Goal: Task Accomplishment & Management: Manage account settings

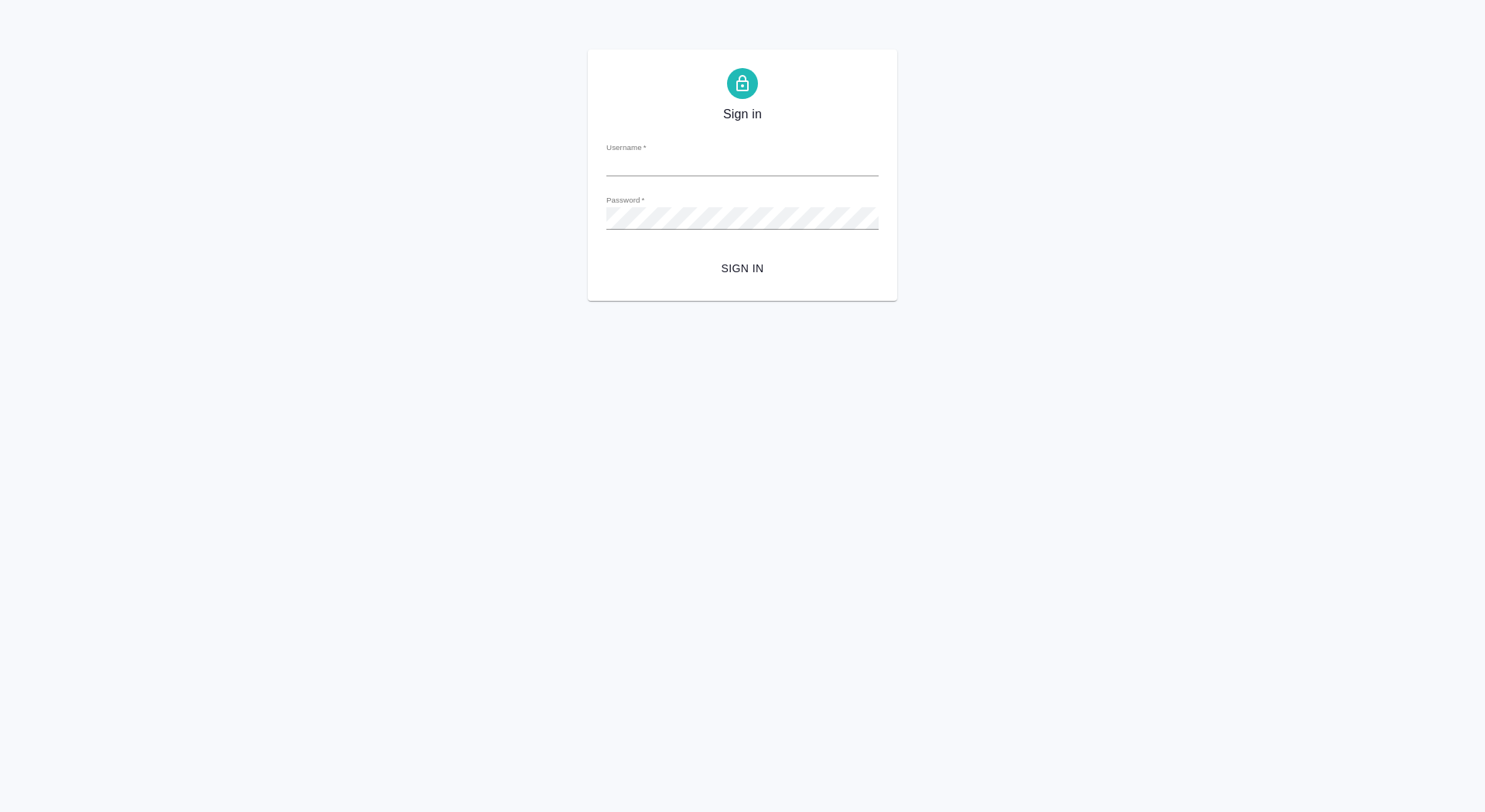
type input "макет"
click at [750, 262] on span "Sign in" at bounding box center [742, 268] width 248 height 19
click at [757, 273] on span "Sign in" at bounding box center [742, 268] width 248 height 19
click at [650, 165] on input "макет" at bounding box center [742, 165] width 272 height 22
type input "м"
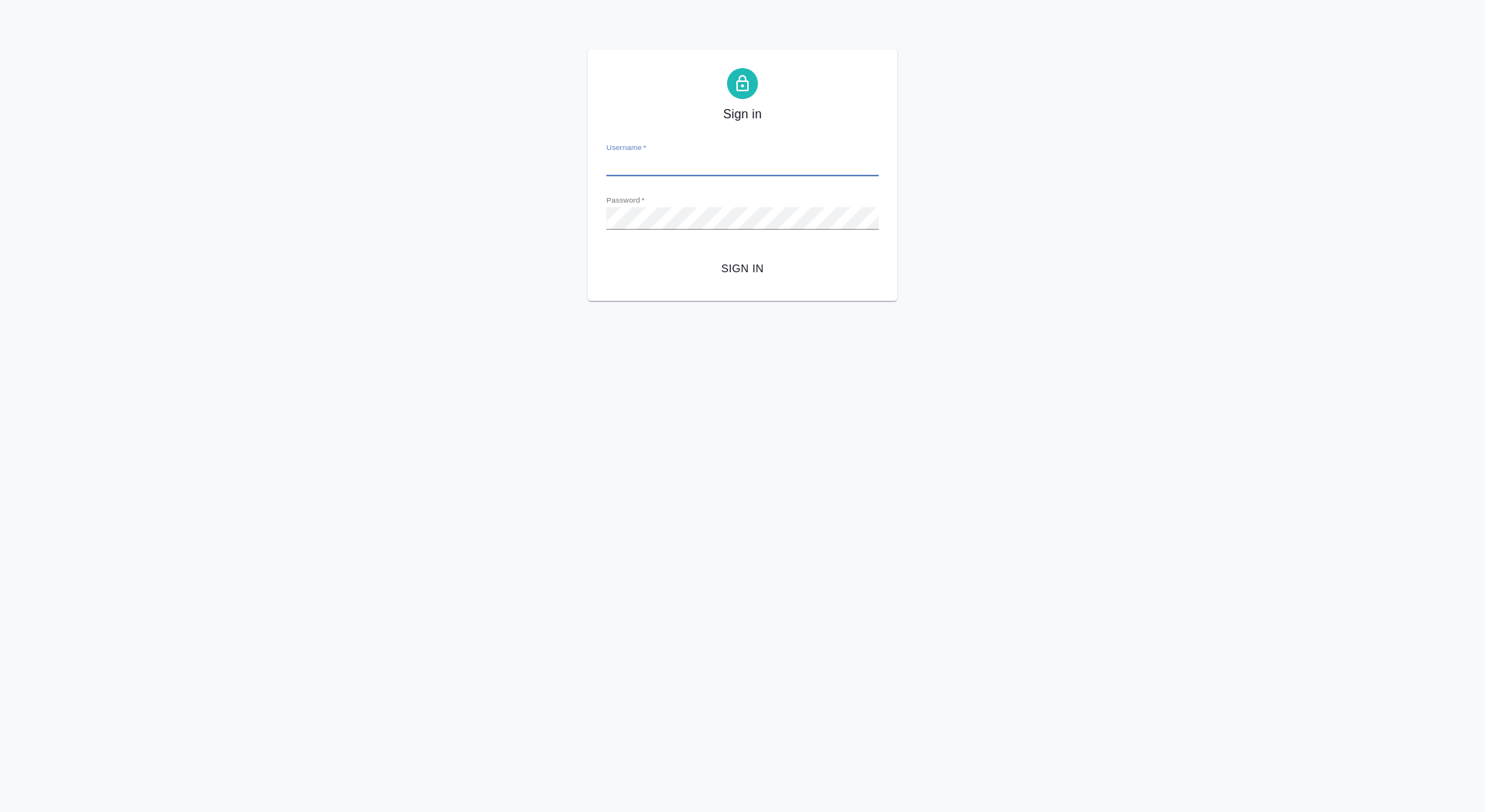
type input "[EMAIL_ADDRESS][DOMAIN_NAME]"
click at [741, 263] on span "Sign in" at bounding box center [742, 268] width 248 height 19
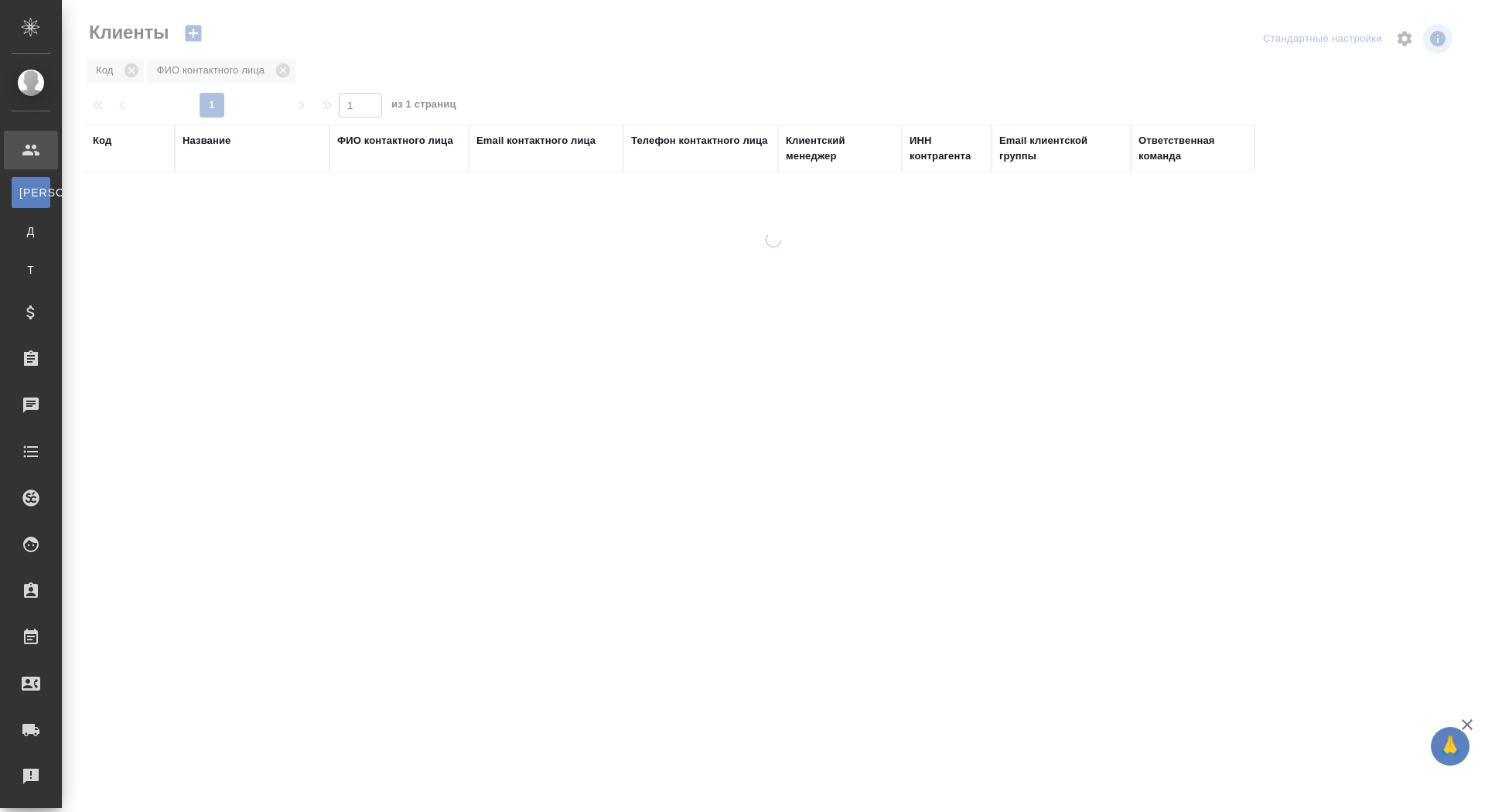
select select "RU"
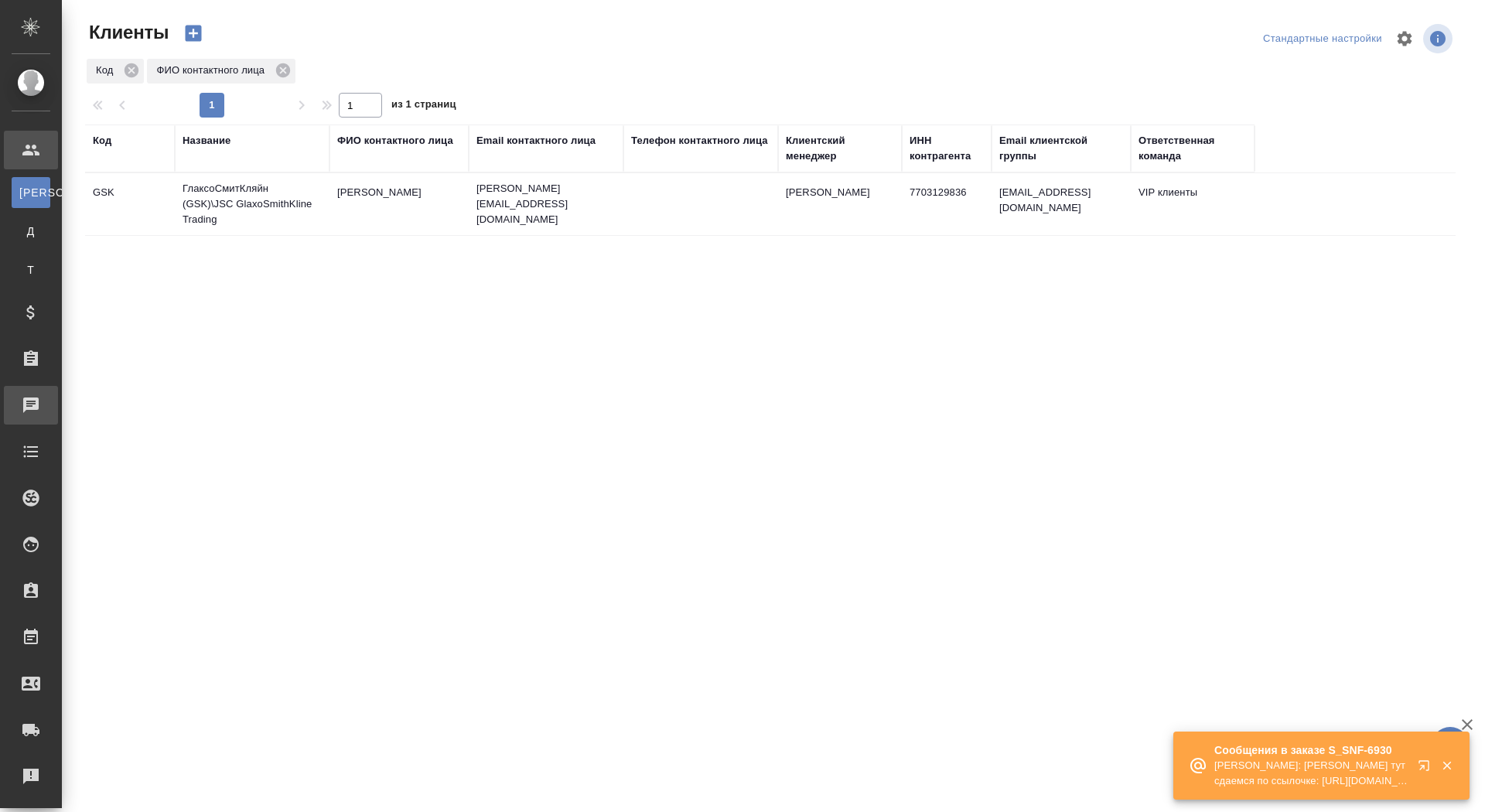
click at [31, 409] on div "Чаты" at bounding box center [12, 406] width 39 height 23
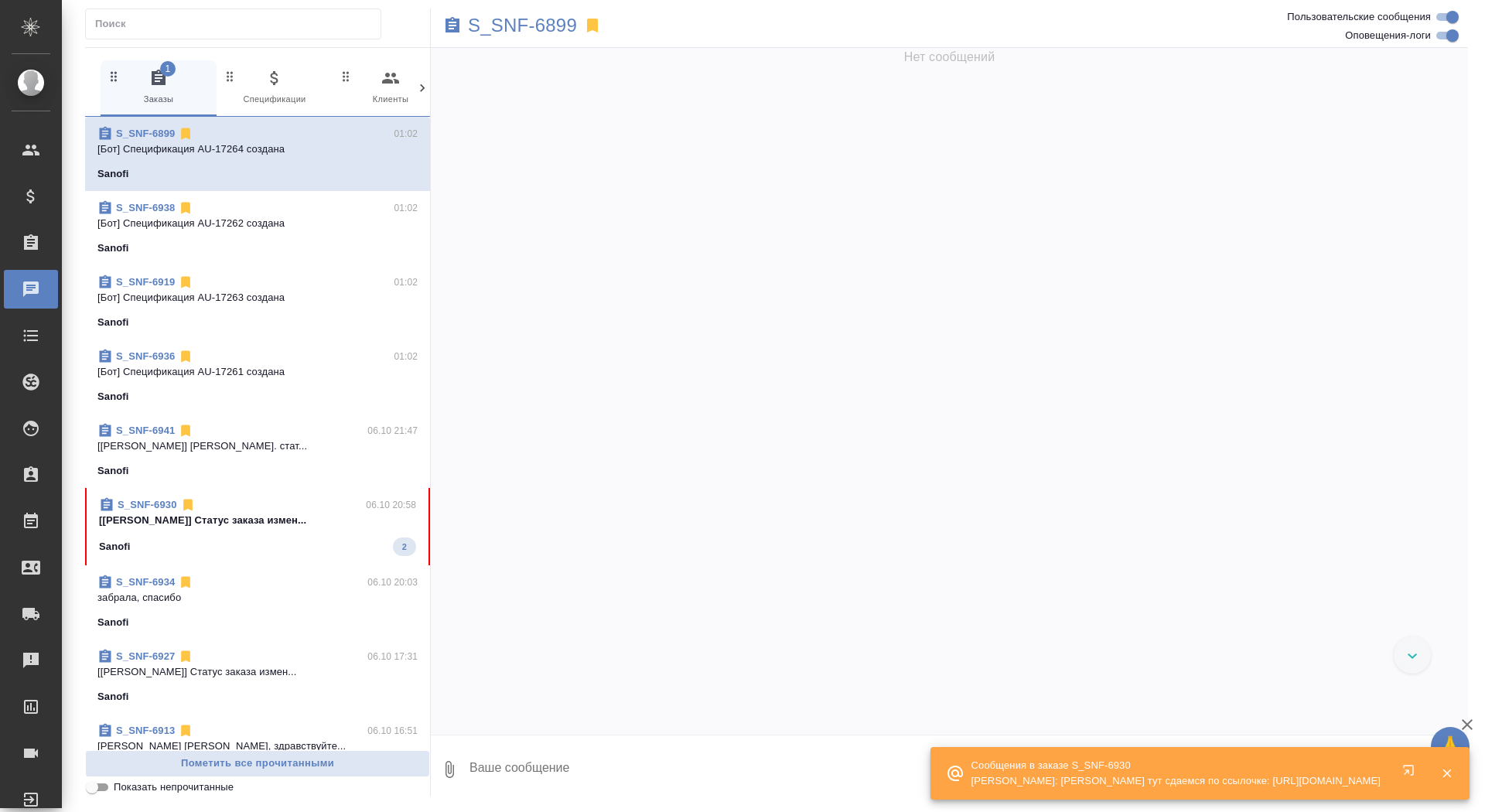
click at [274, 549] on div "Sanofi 2" at bounding box center [257, 547] width 317 height 18
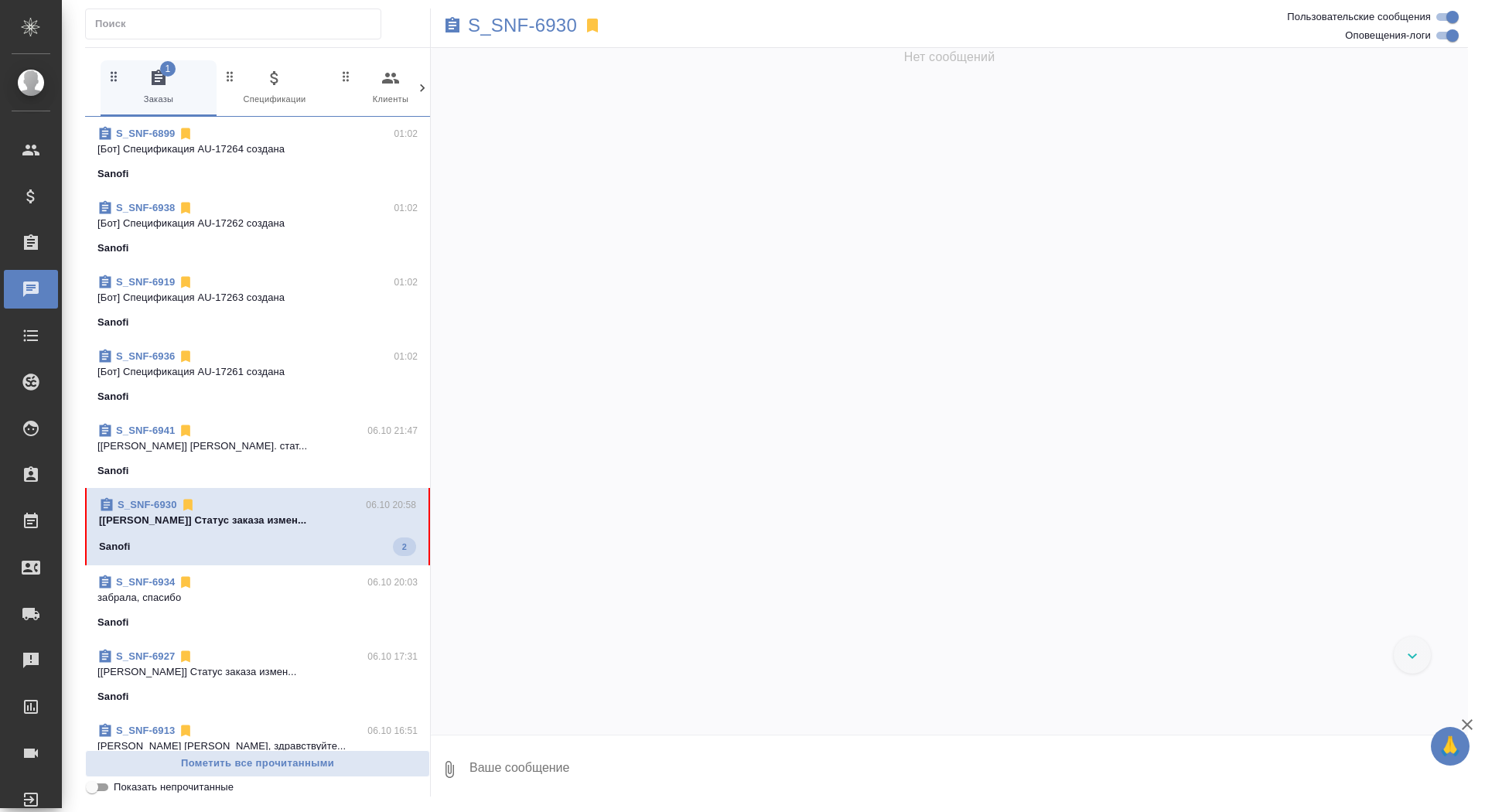
click at [505, 765] on textarea at bounding box center [968, 769] width 1000 height 52
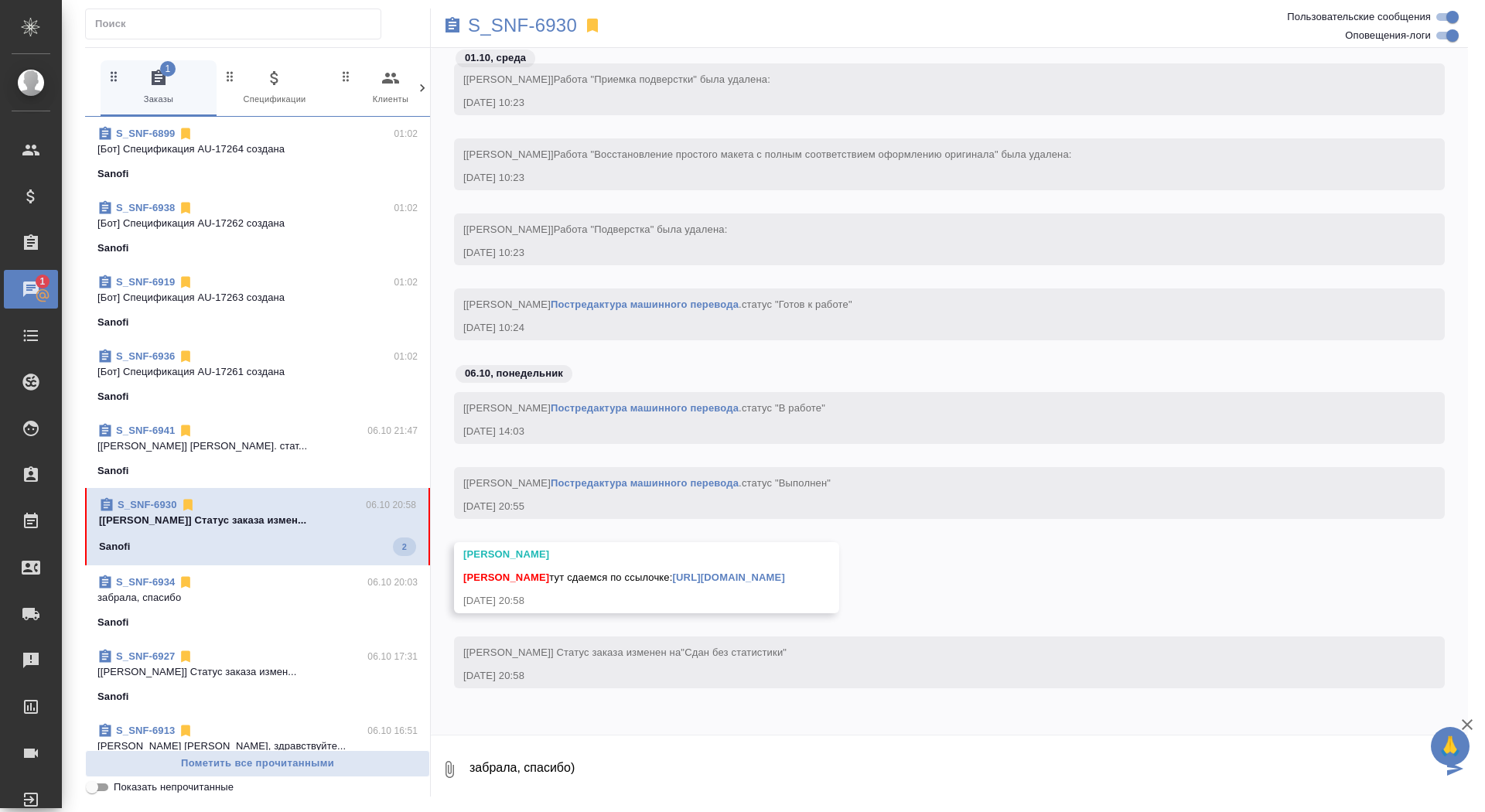
type textarea "забрала, спасибо)"
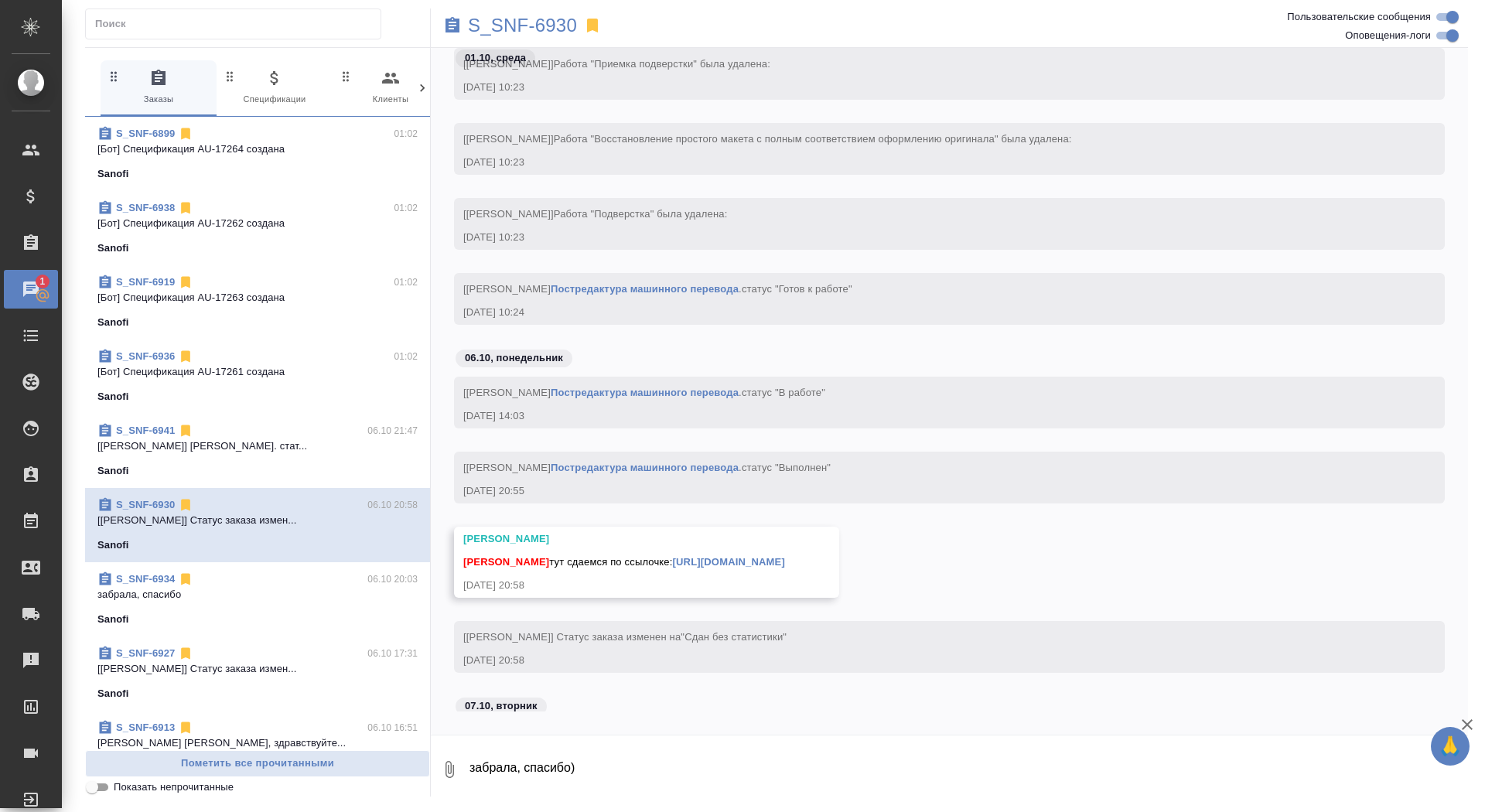
scroll to position [19575, 0]
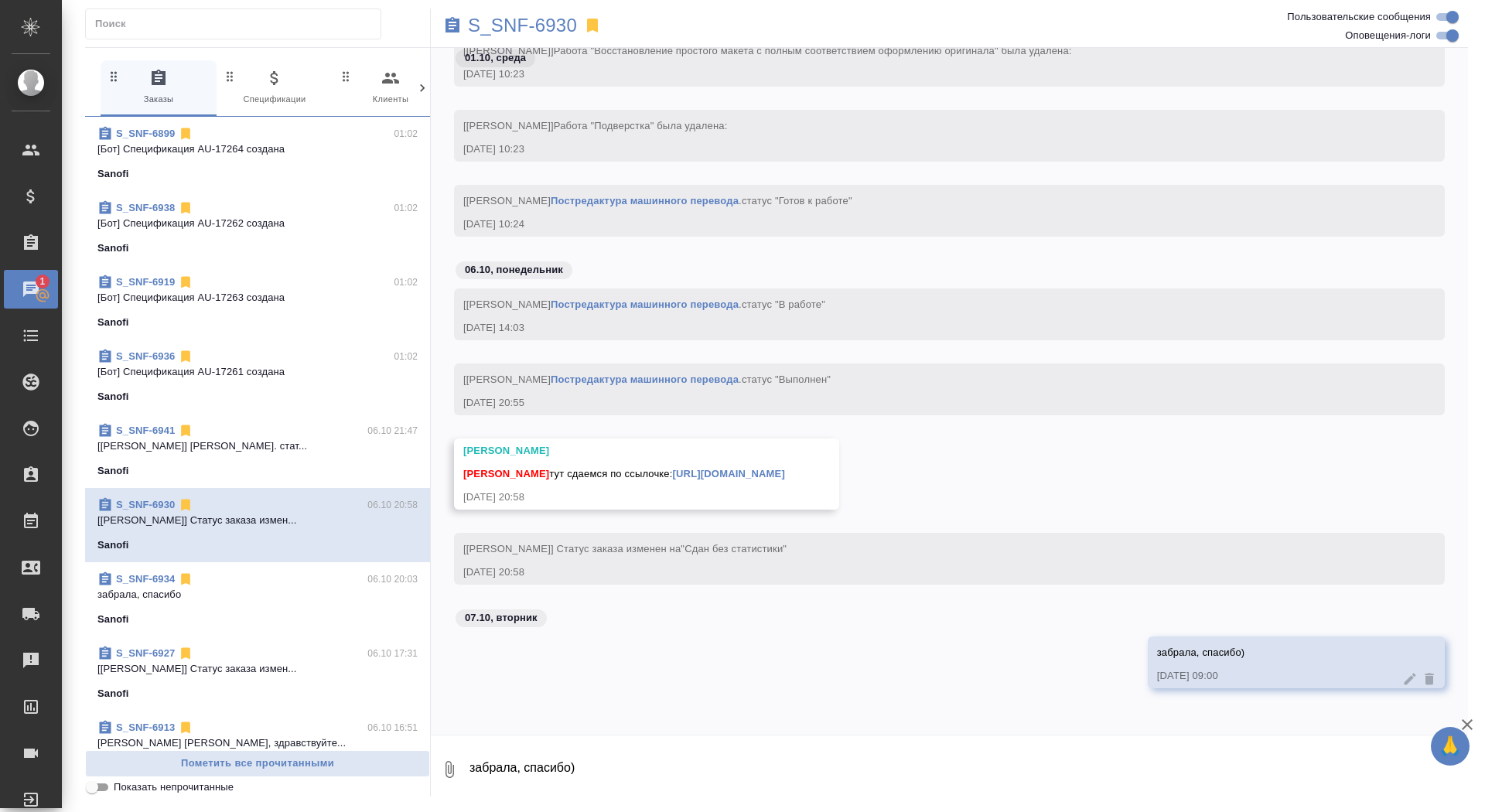
click at [785, 468] on link "https://drive.awatera.com/apps/files/files/10556665?dir=/Shares/Sanofi/Orders/S…" at bounding box center [728, 474] width 112 height 12
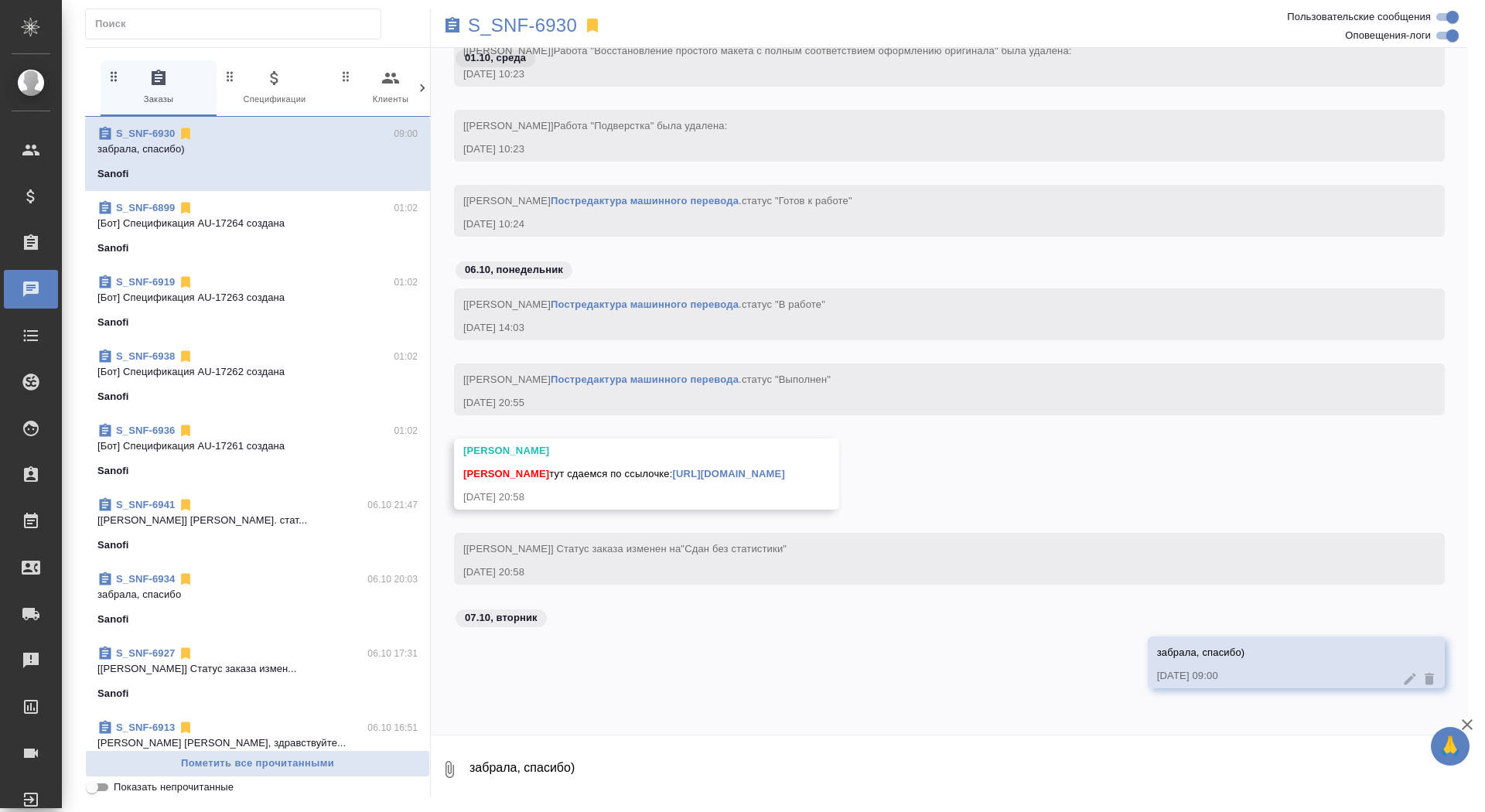
click at [535, 39] on div "S_SNF-6930" at bounding box center [777, 25] width 692 height 34
click at [533, 27] on p "S_SNF-6930" at bounding box center [522, 25] width 109 height 16
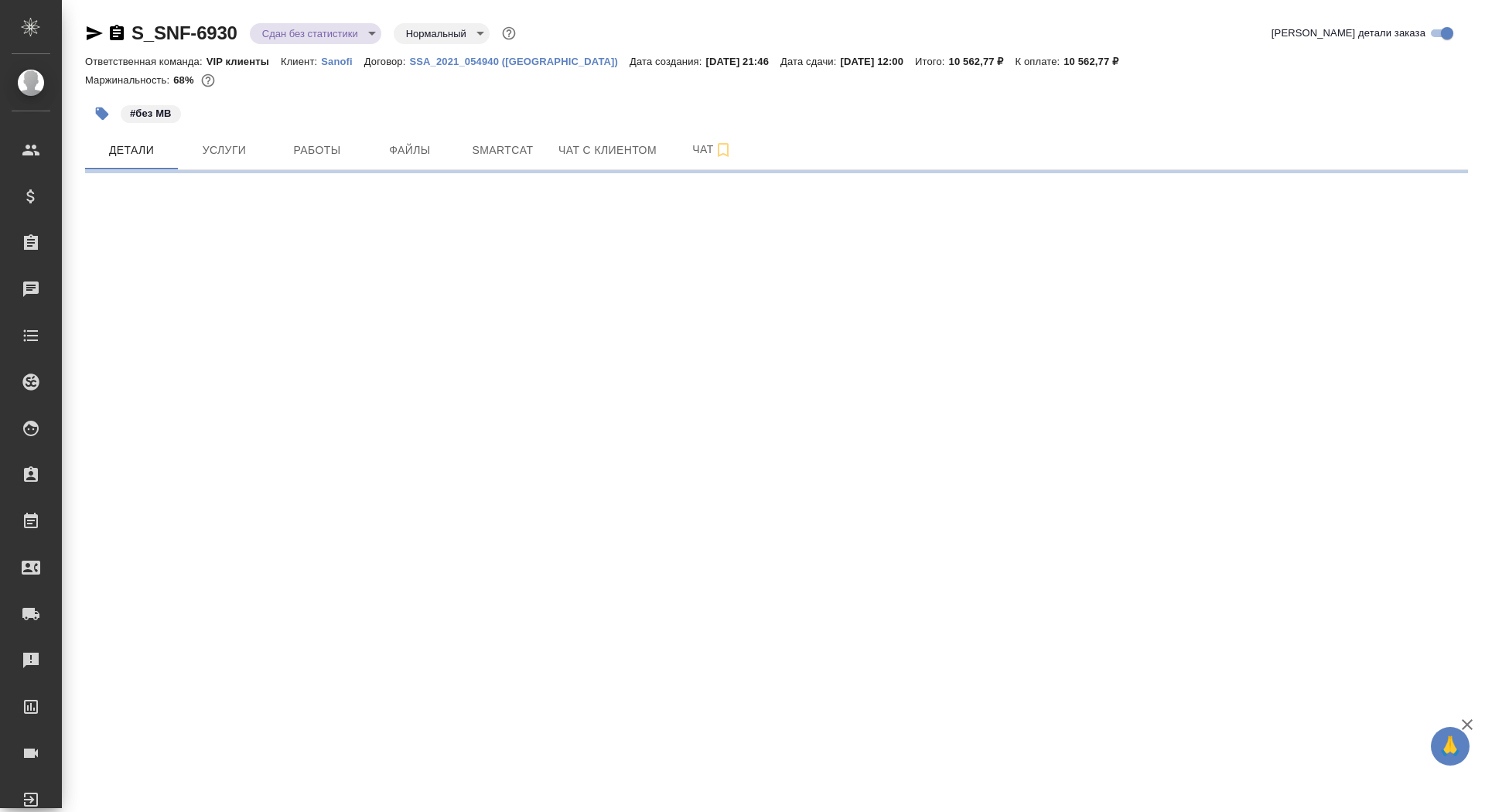
select select "RU"
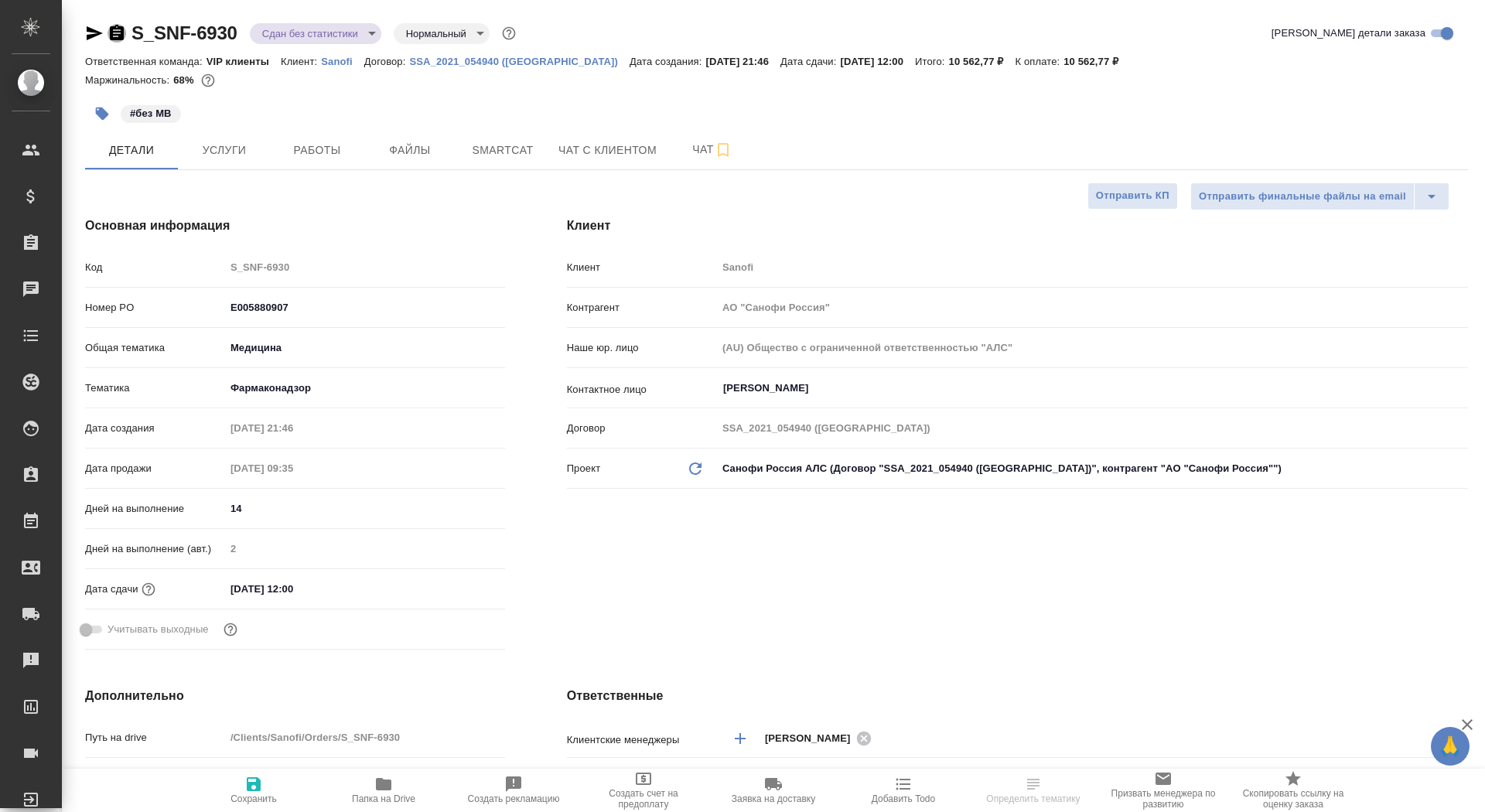
click at [117, 30] on icon "button" at bounding box center [116, 33] width 18 height 18
type textarea "x"
type input "Горшкова Валентина"
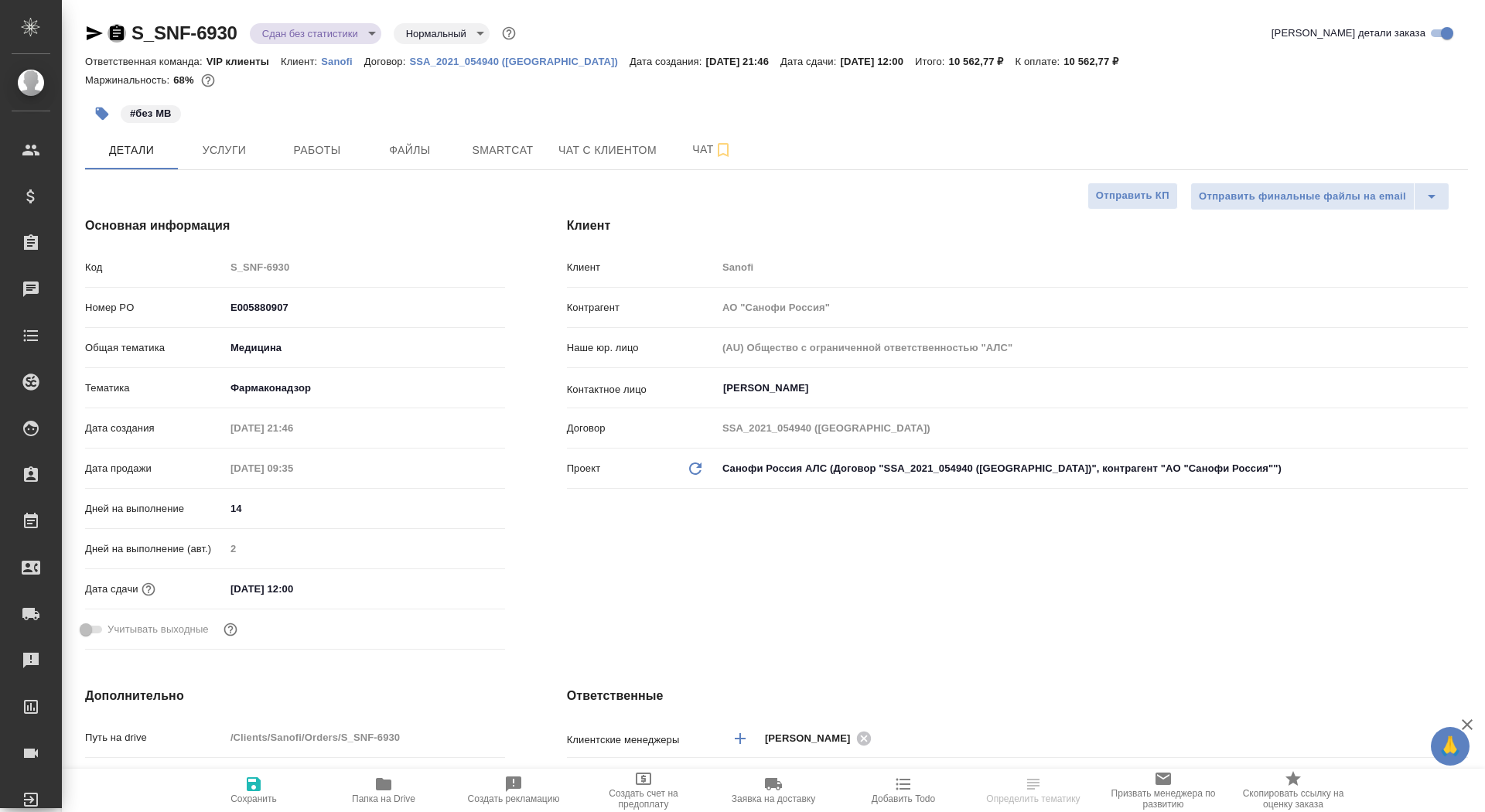
type input "Комаров Роман"
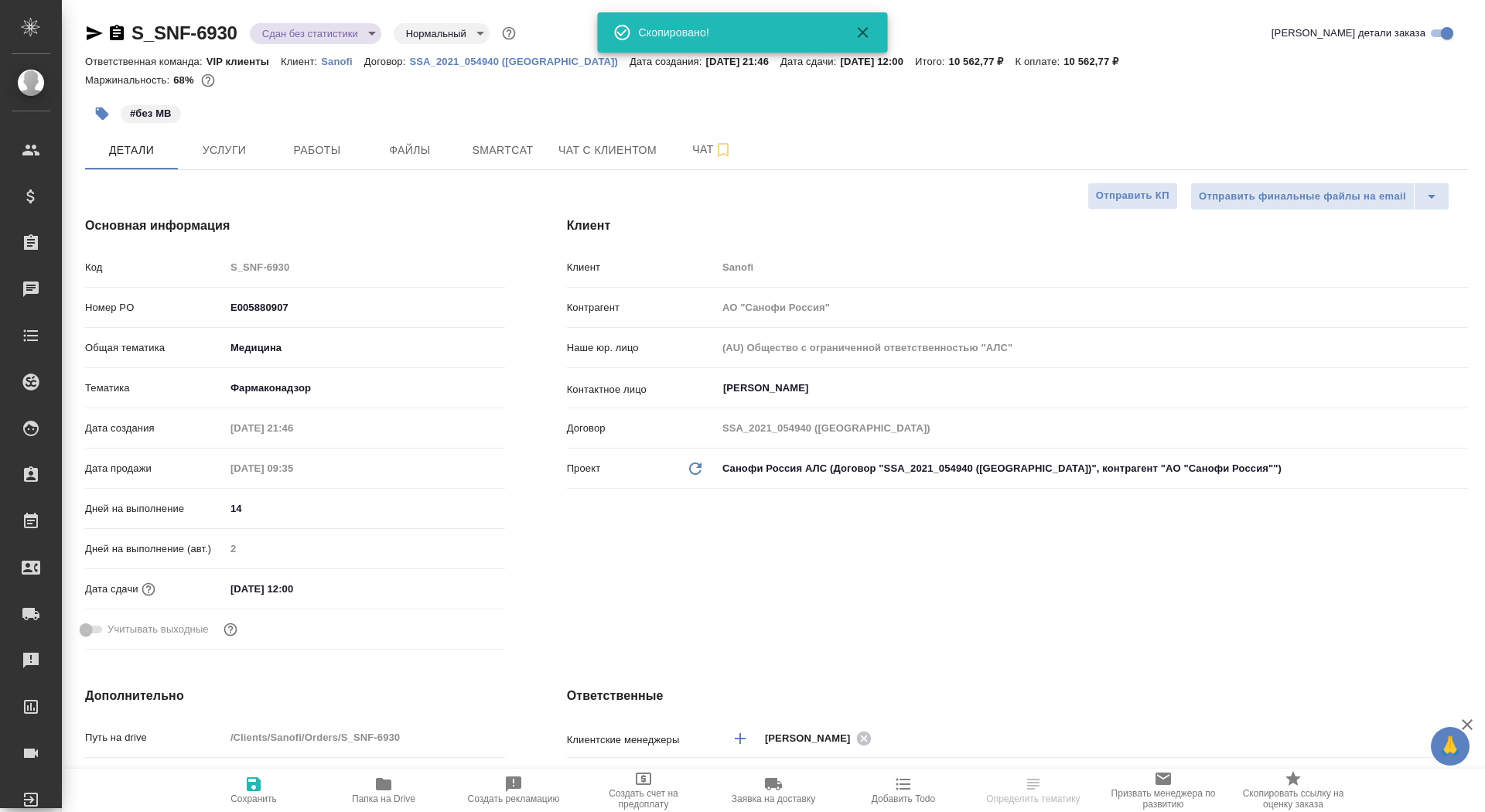
type textarea "x"
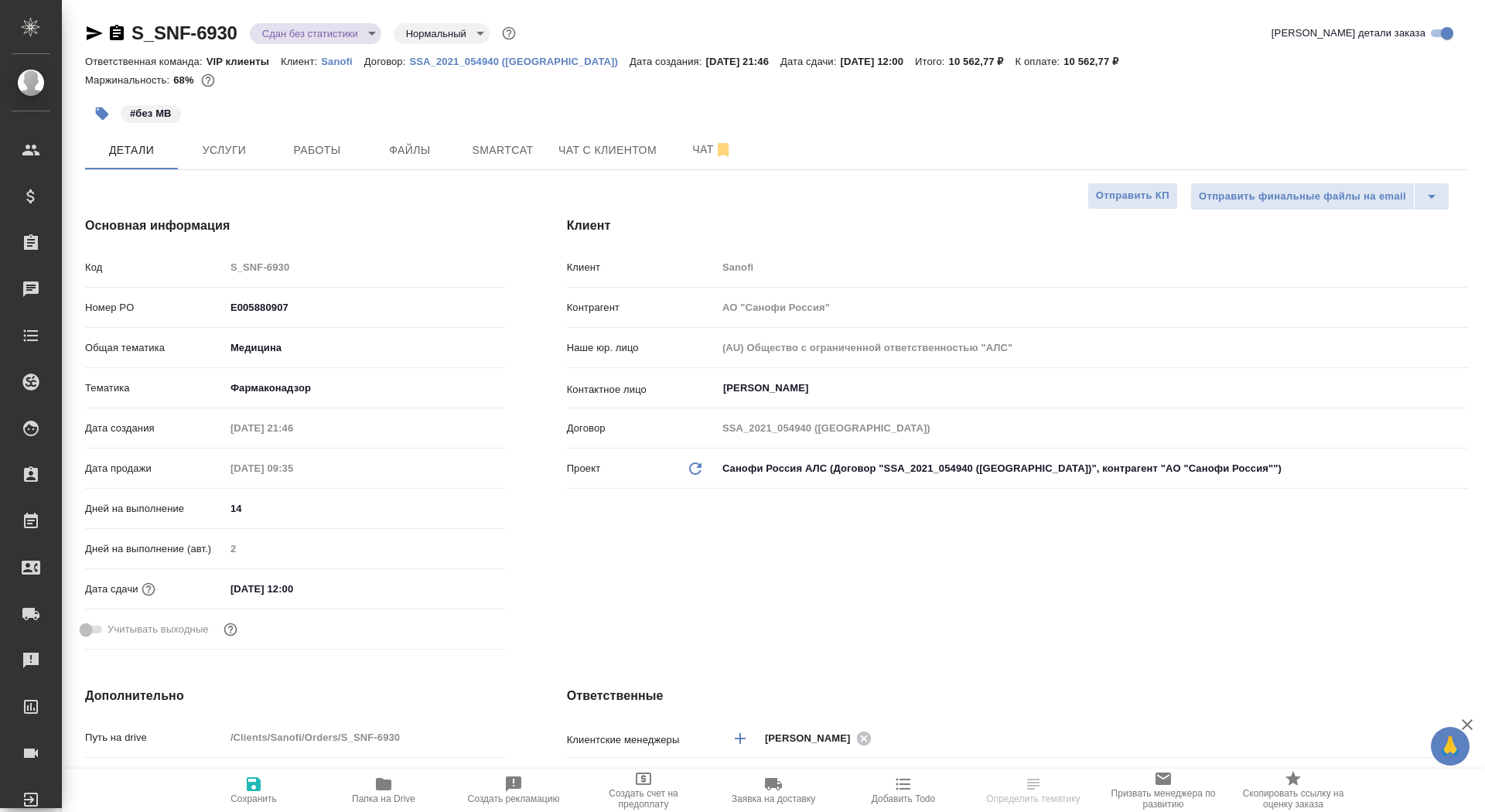
type textarea "x"
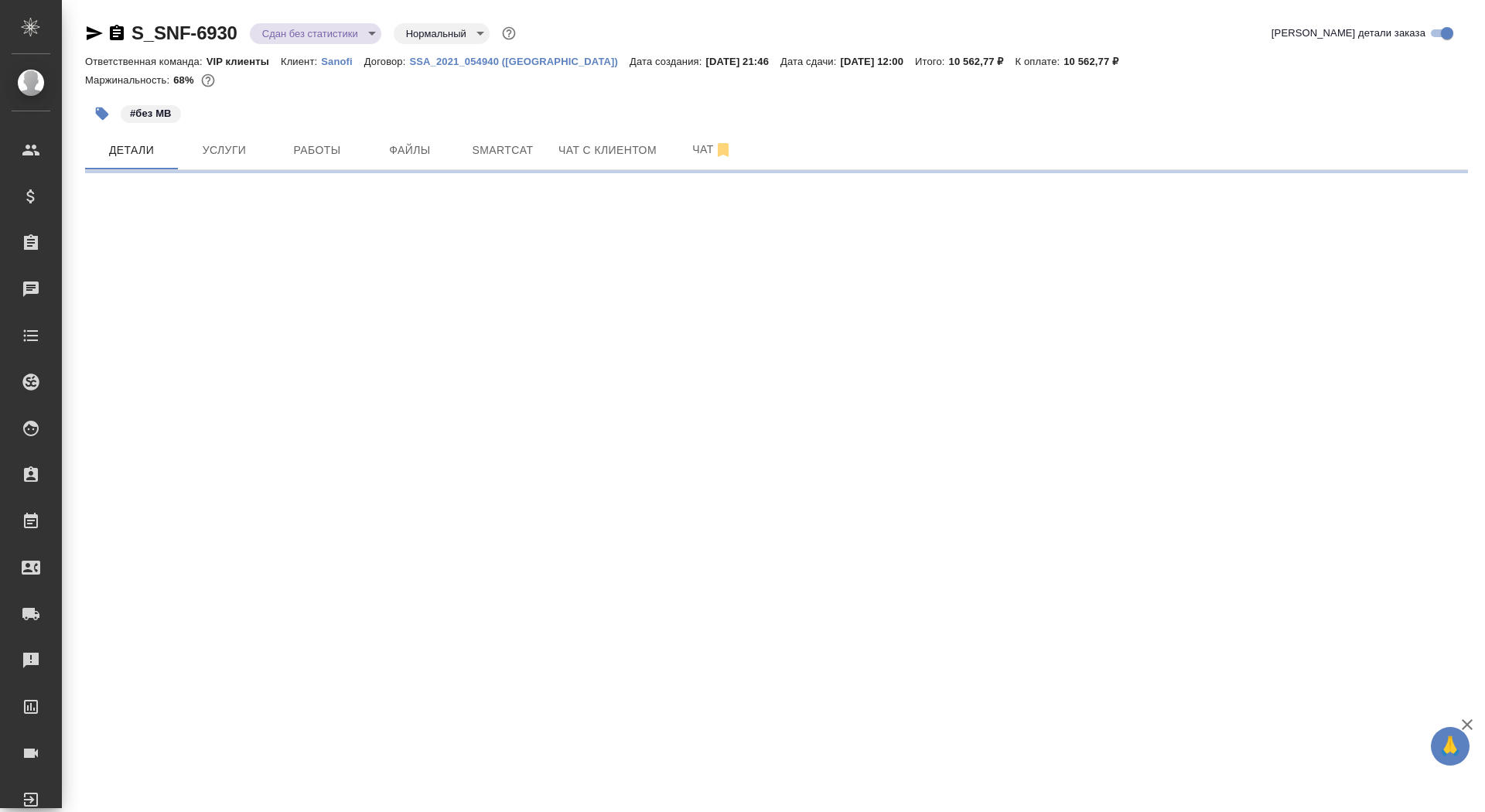
select select "RU"
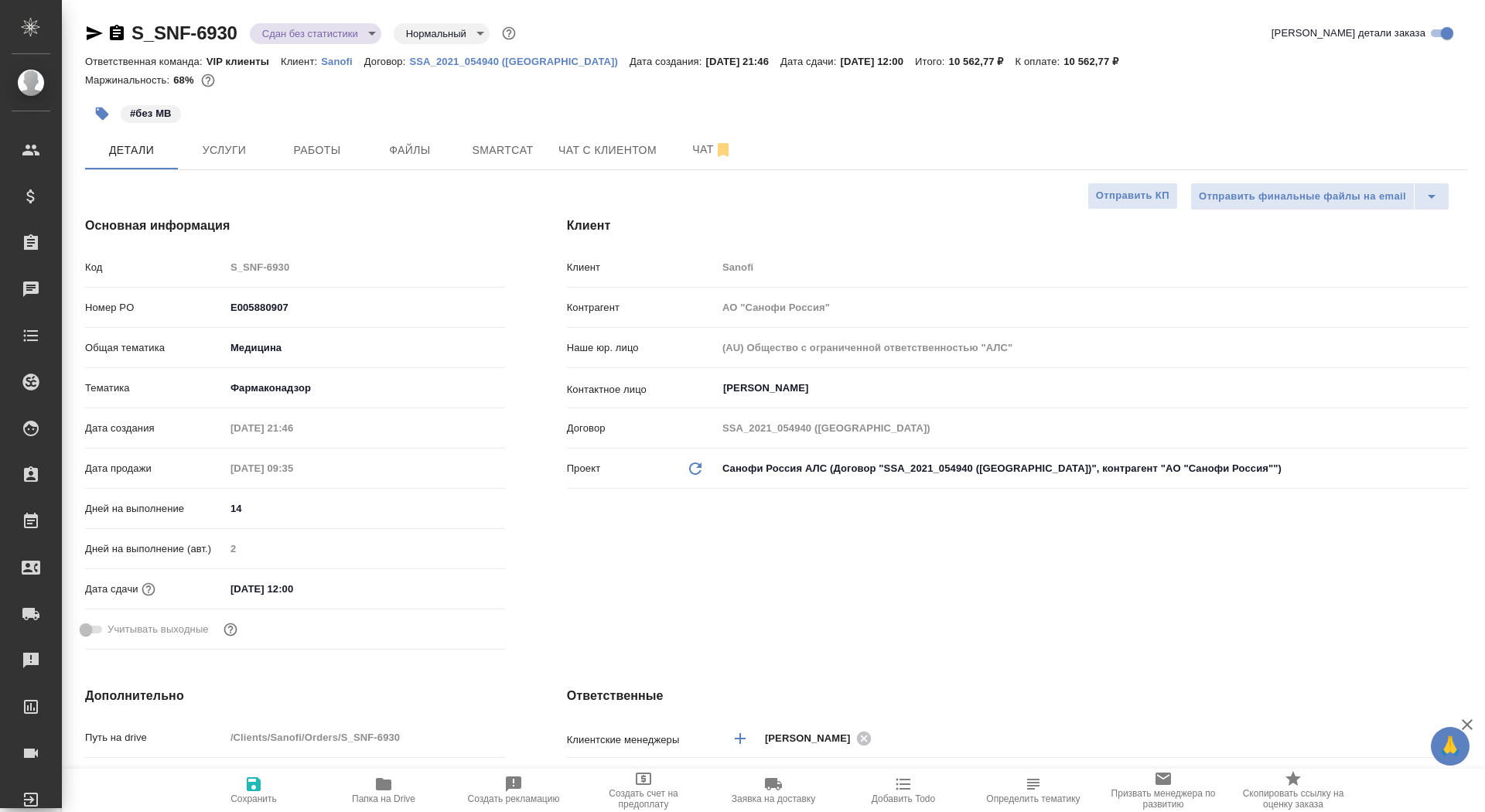
type textarea "x"
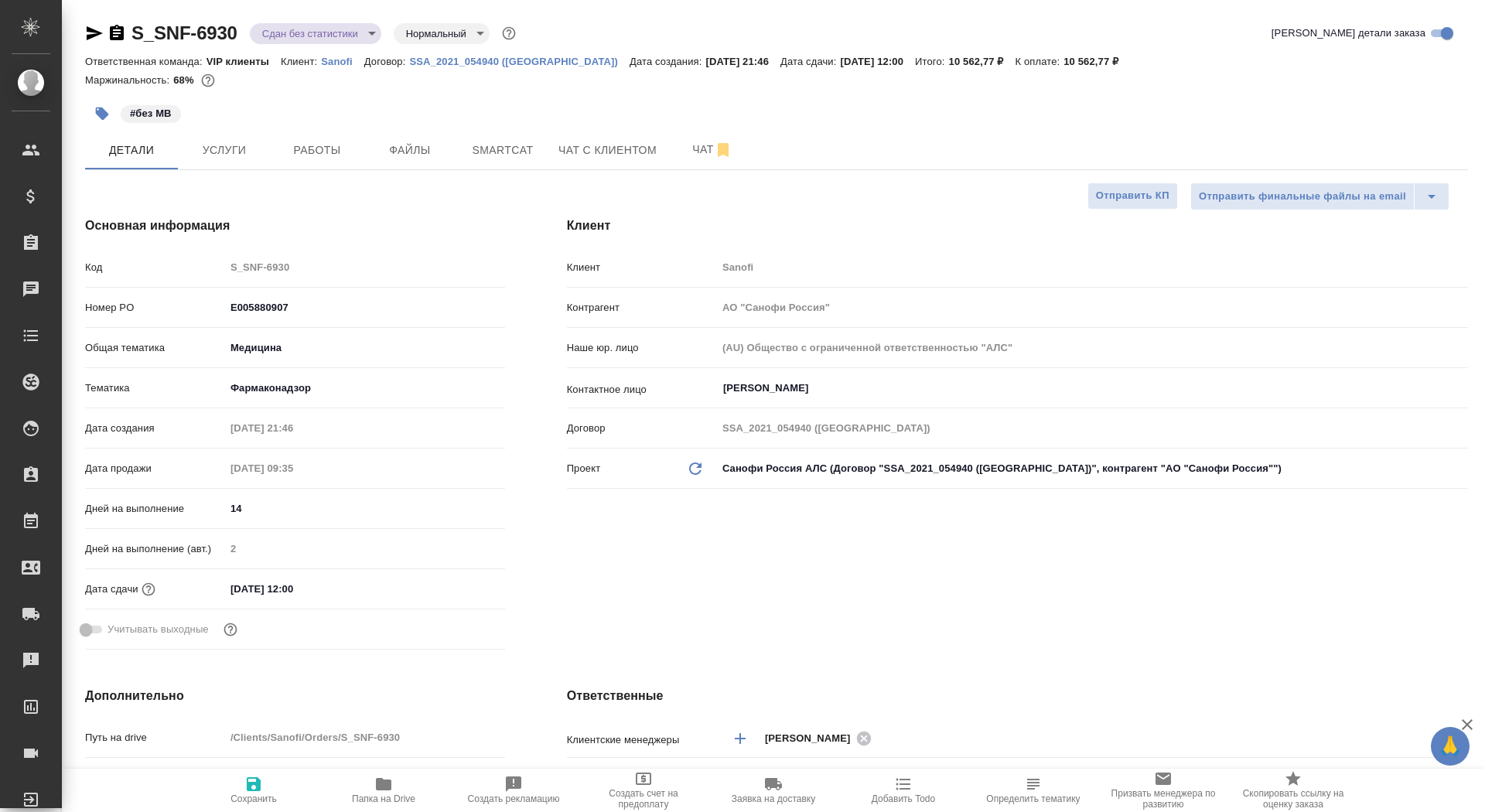
type textarea "x"
click at [413, 160] on button "Файлы" at bounding box center [410, 150] width 93 height 39
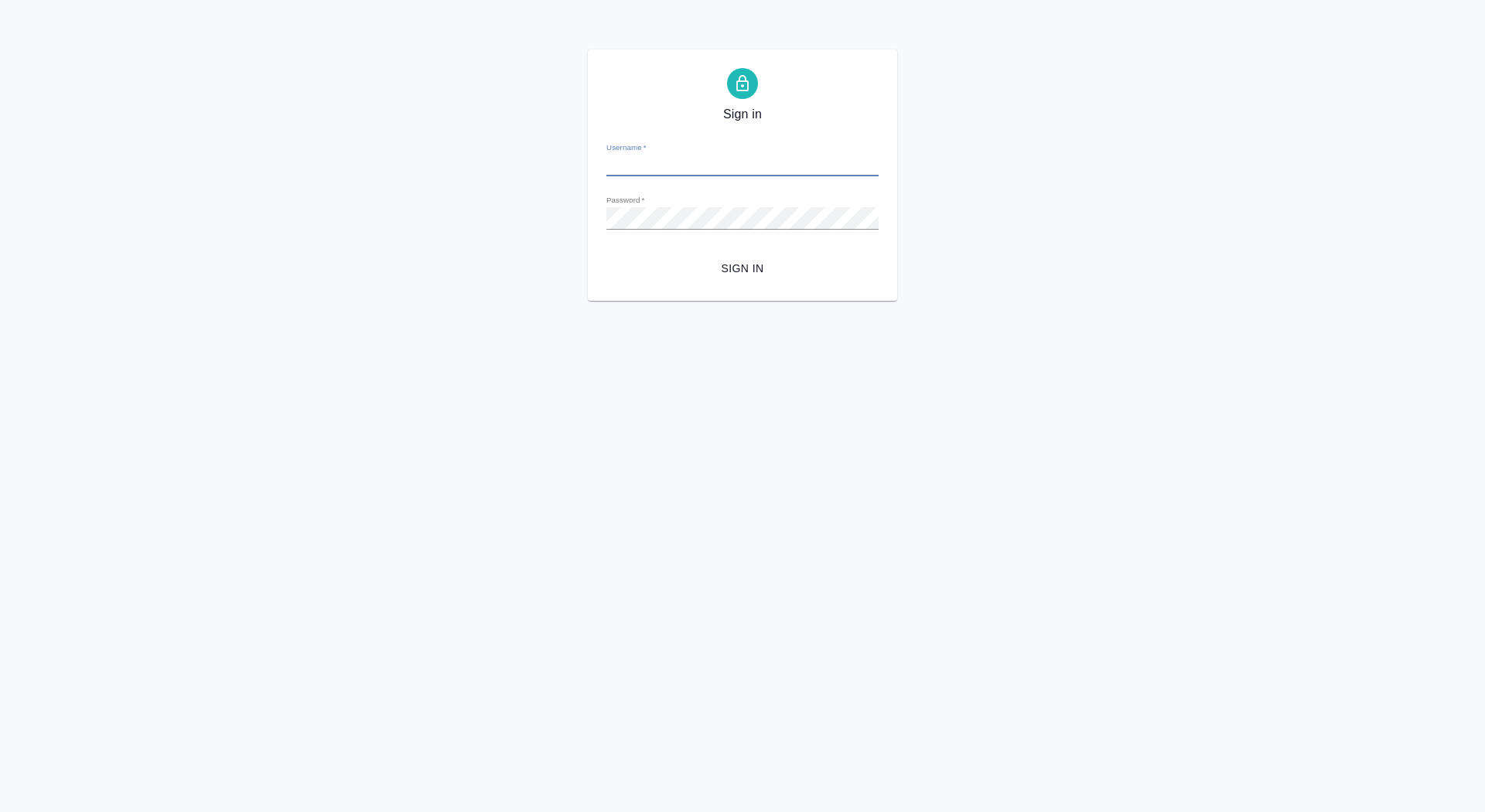
type input "[EMAIL_ADDRESS][DOMAIN_NAME]"
click at [748, 260] on span "Sign in" at bounding box center [742, 268] width 248 height 19
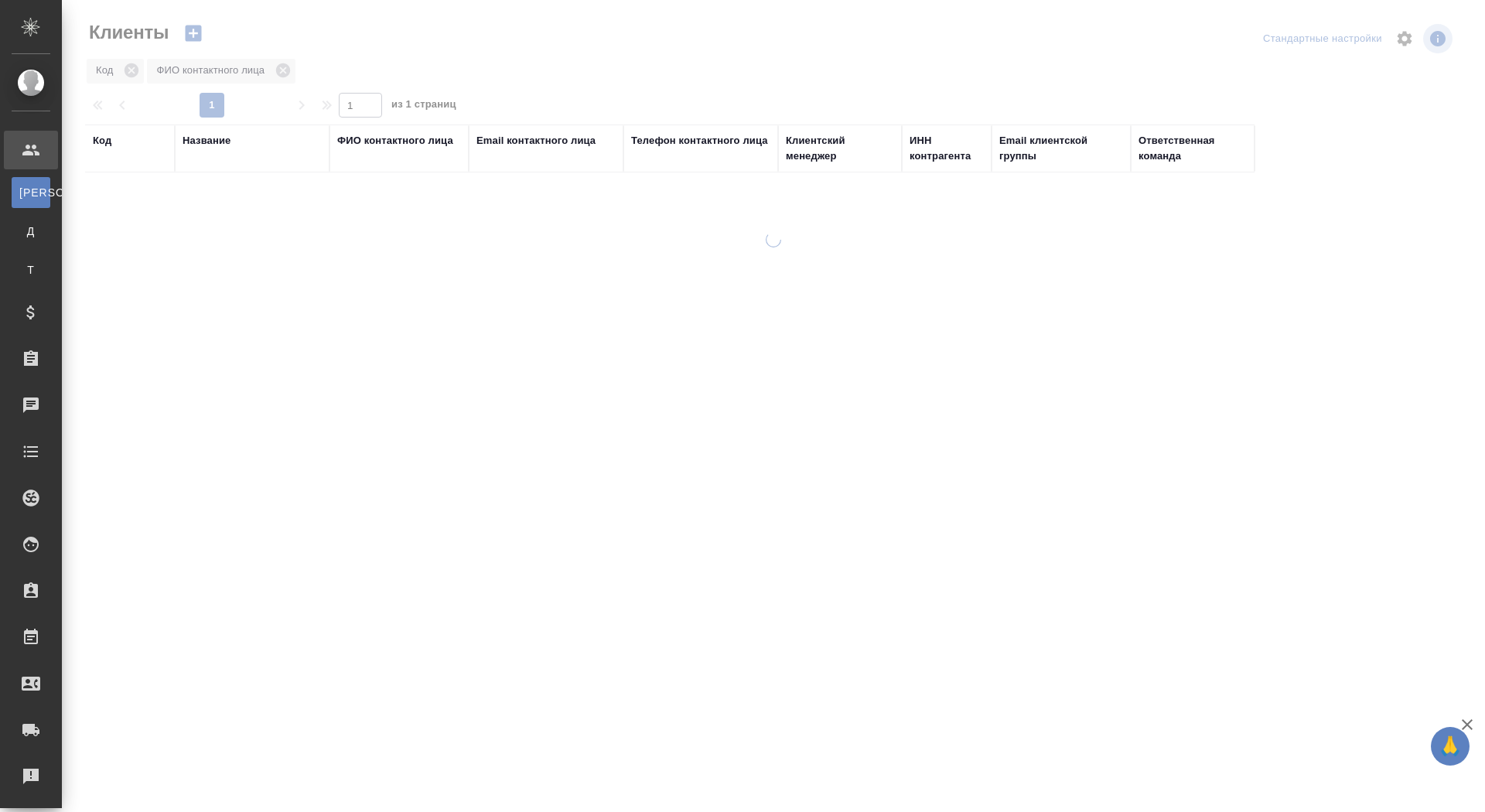
select select "RU"
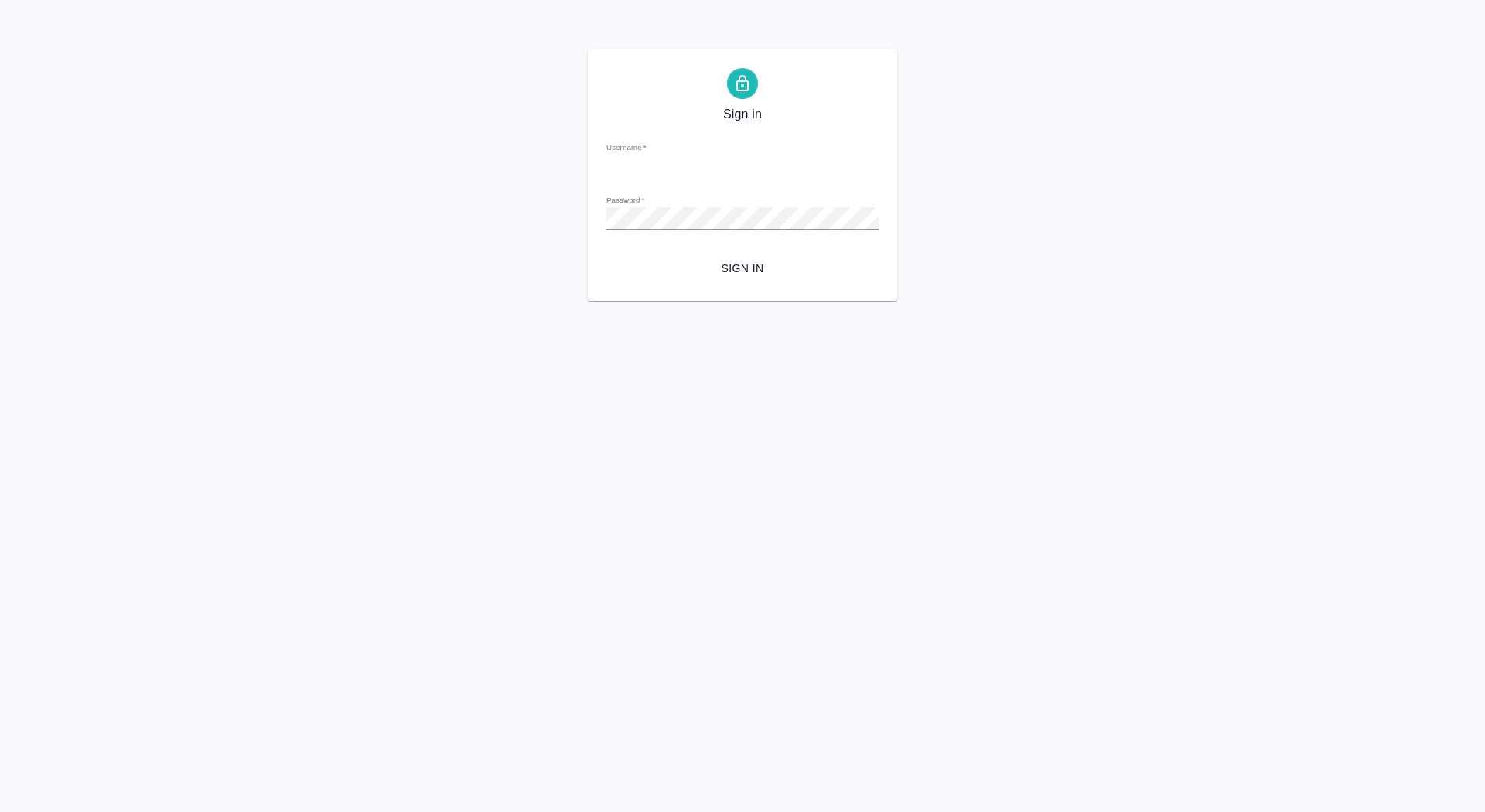
type input "[EMAIL_ADDRESS][DOMAIN_NAME]"
click at [749, 263] on span "Sign in" at bounding box center [742, 268] width 248 height 19
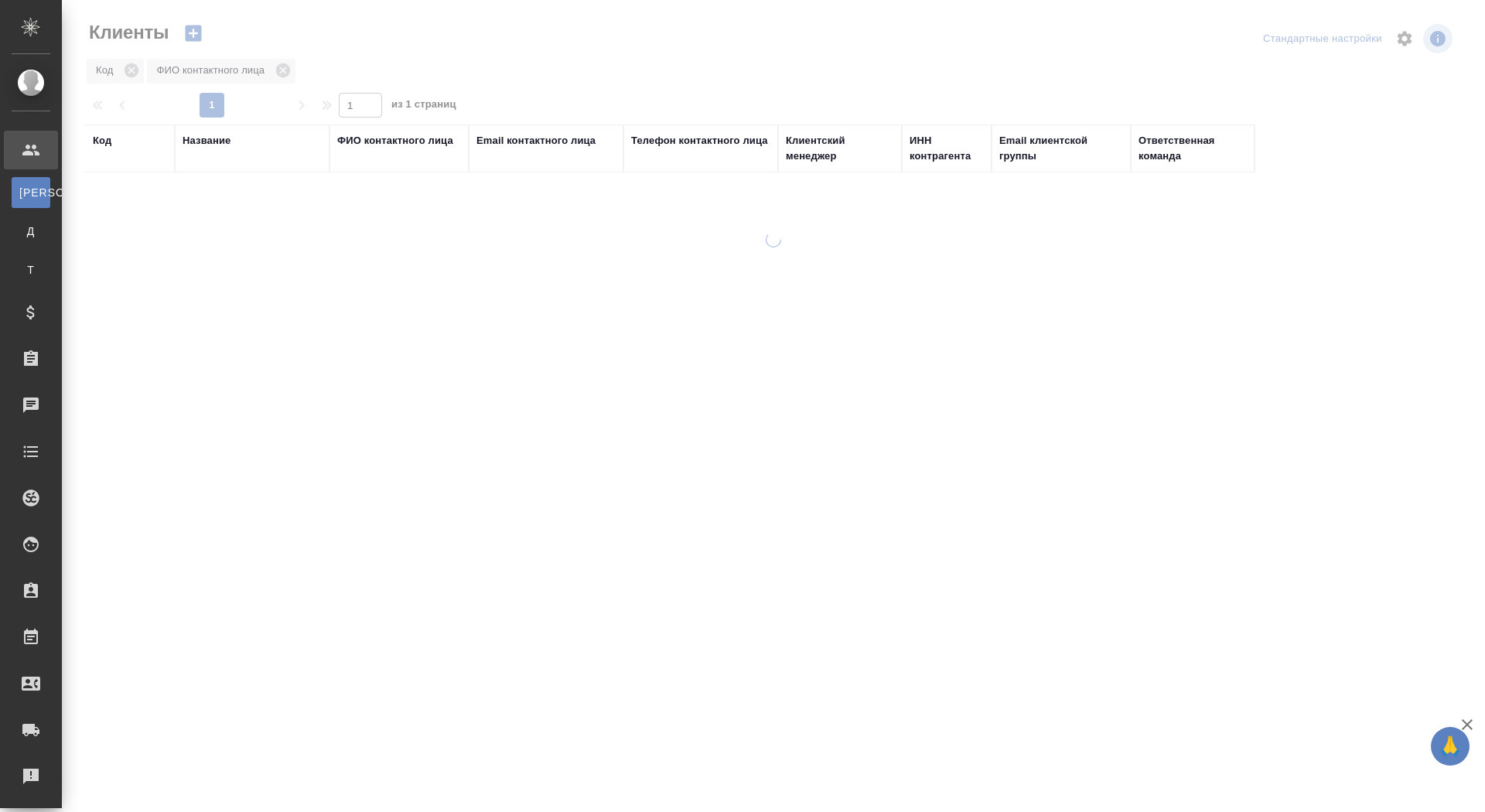
select select "RU"
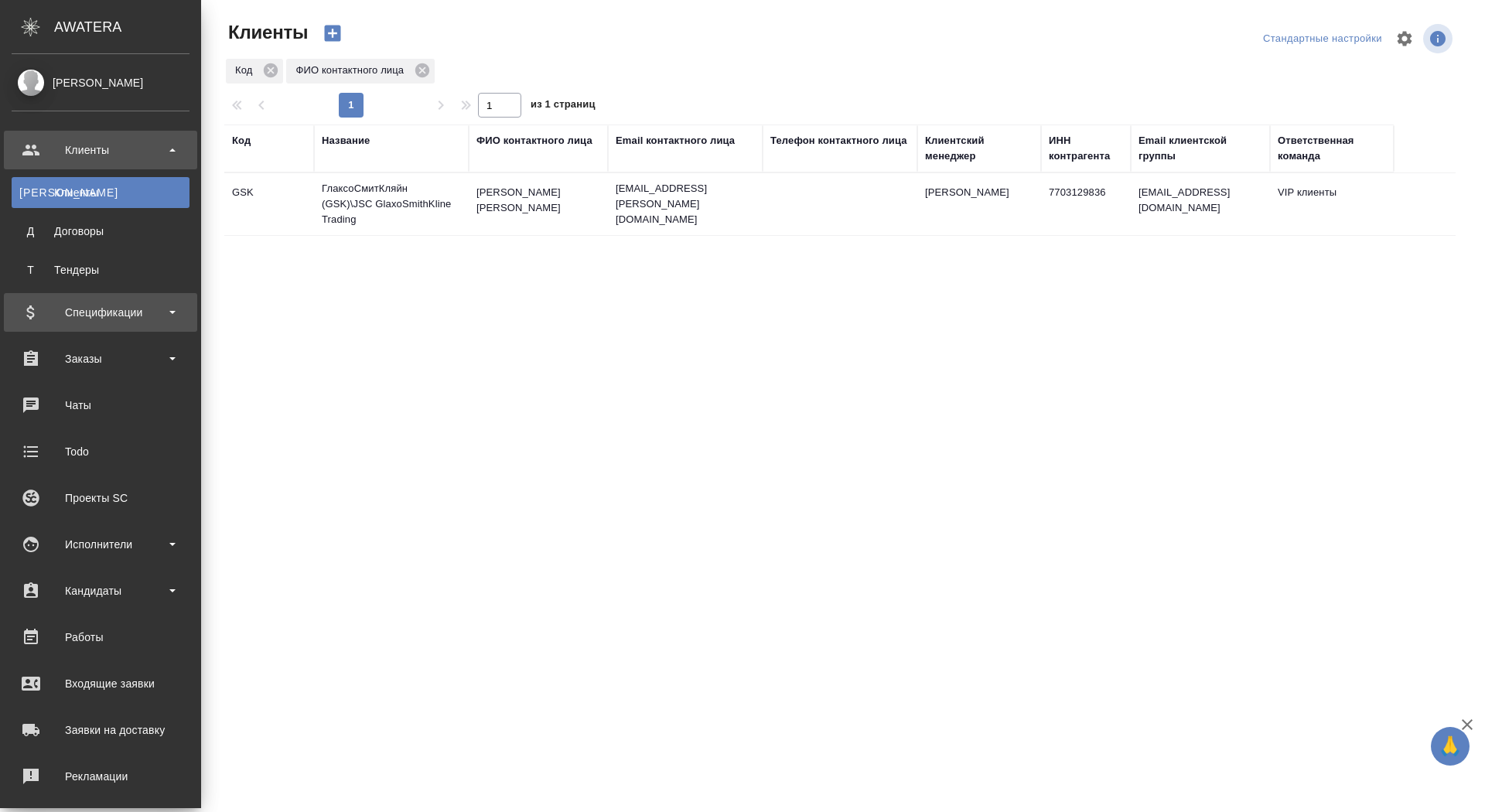
click at [62, 308] on div "Спецификации" at bounding box center [101, 312] width 178 height 23
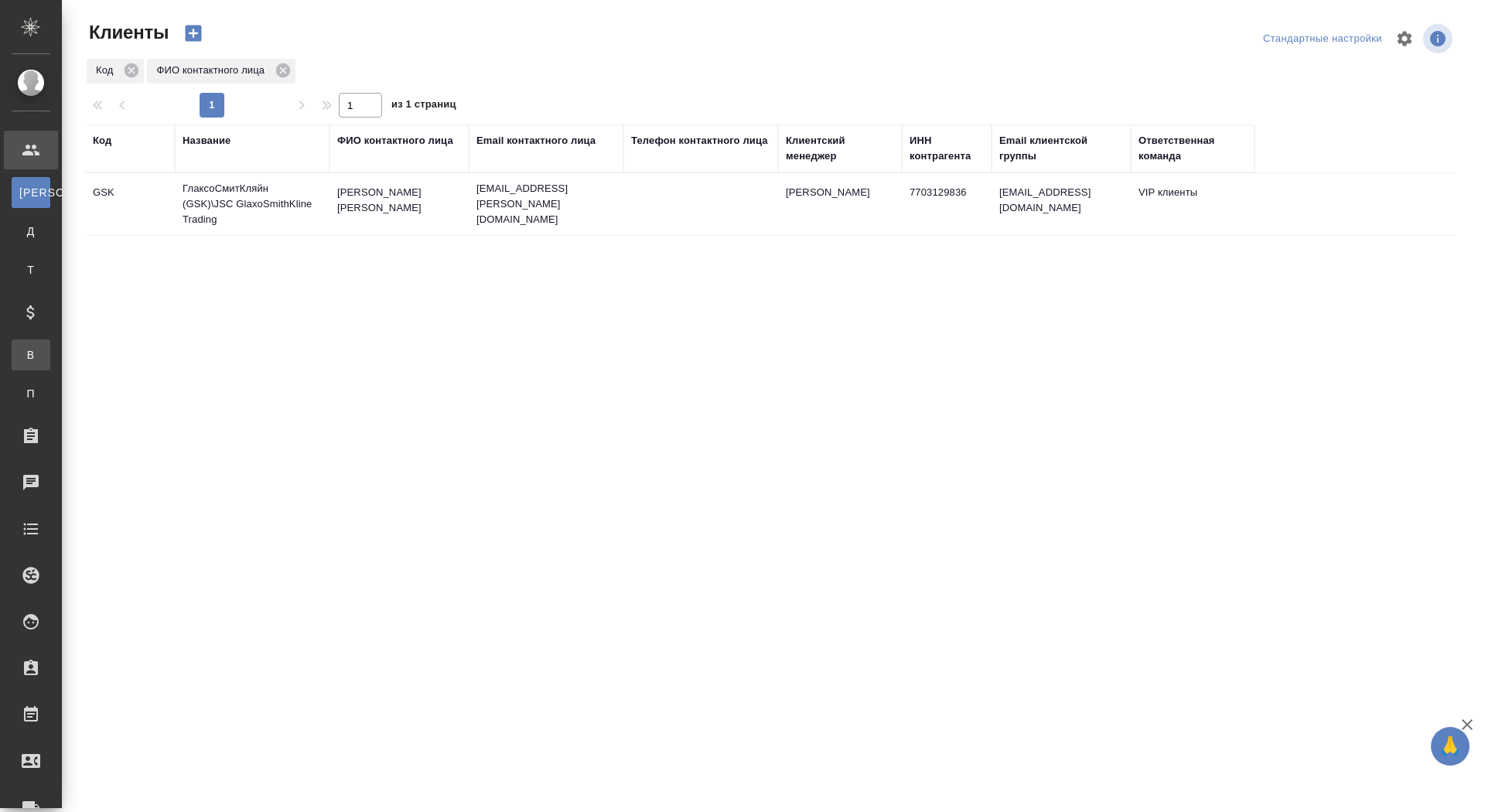
click at [23, 351] on div "Все спецификации" at bounding box center [12, 355] width 23 height 16
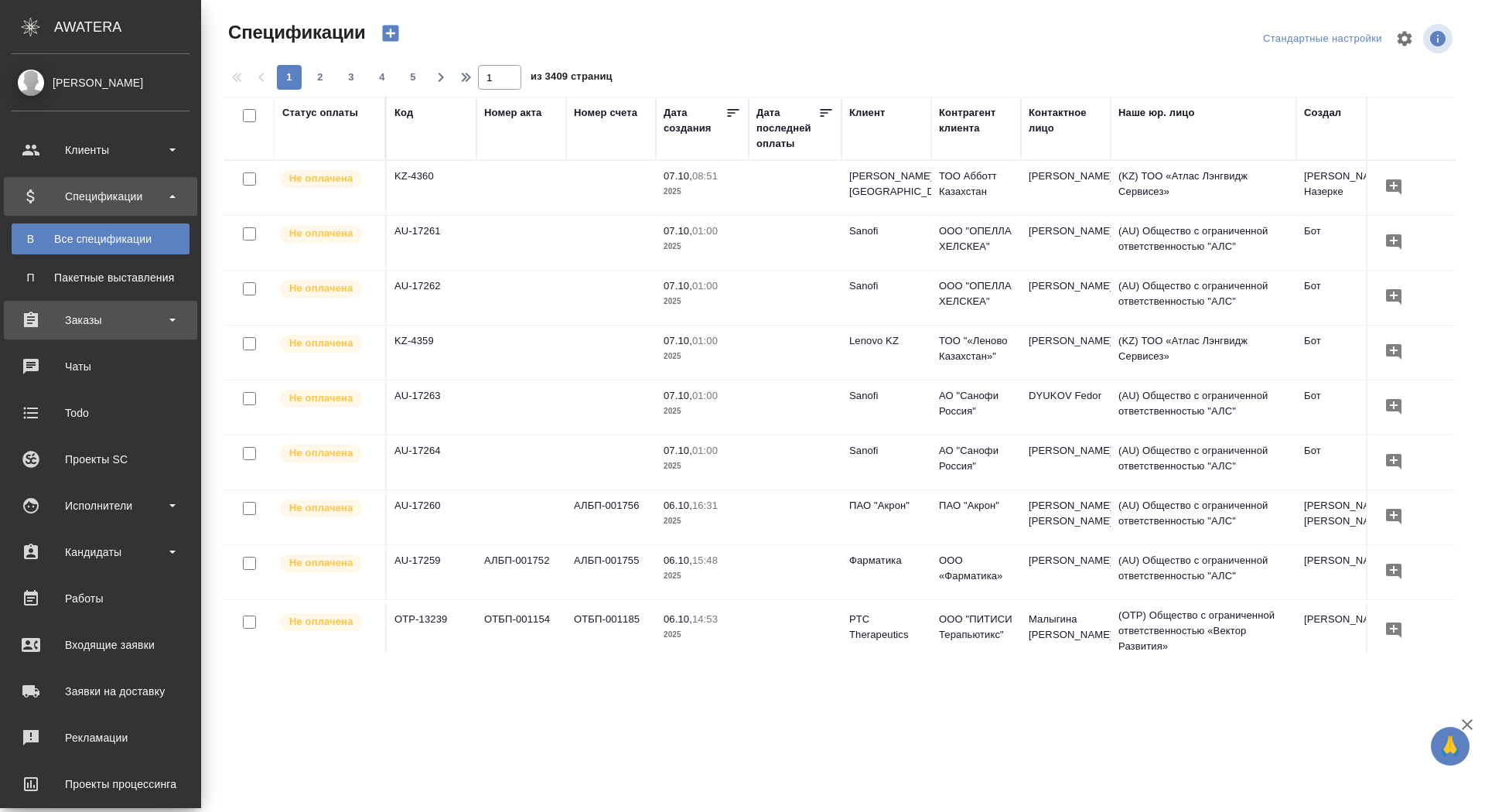
click at [52, 336] on div "Заказы" at bounding box center [101, 320] width 194 height 39
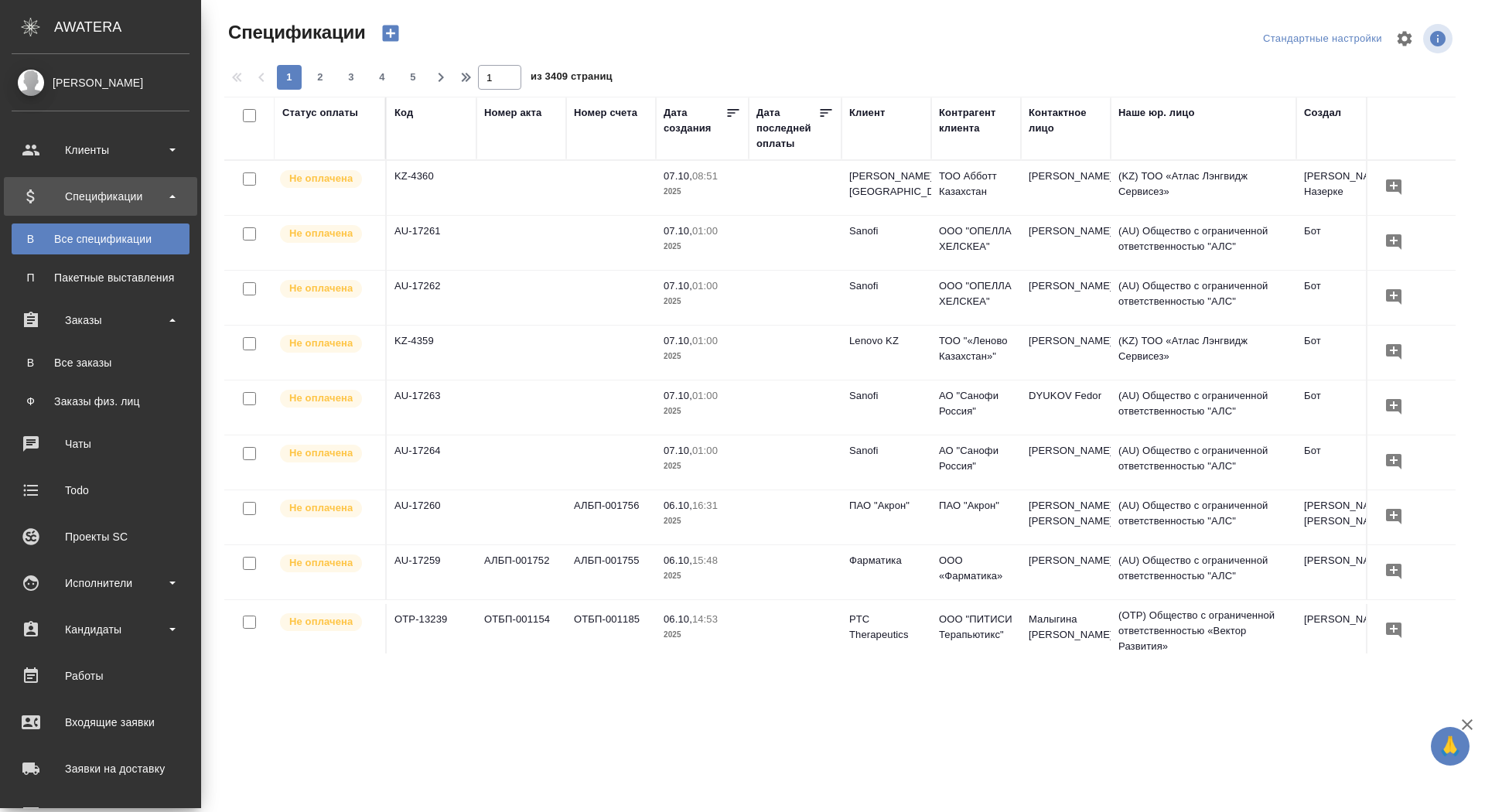
click at [52, 378] on ul "В Все заказы Ф Заказы физ. лиц" at bounding box center [101, 377] width 201 height 77
click at [52, 344] on ul "В Все заказы Ф Заказы физ. лиц" at bounding box center [101, 377] width 201 height 77
click at [52, 357] on div "Все заказы" at bounding box center [100, 362] width 162 height 16
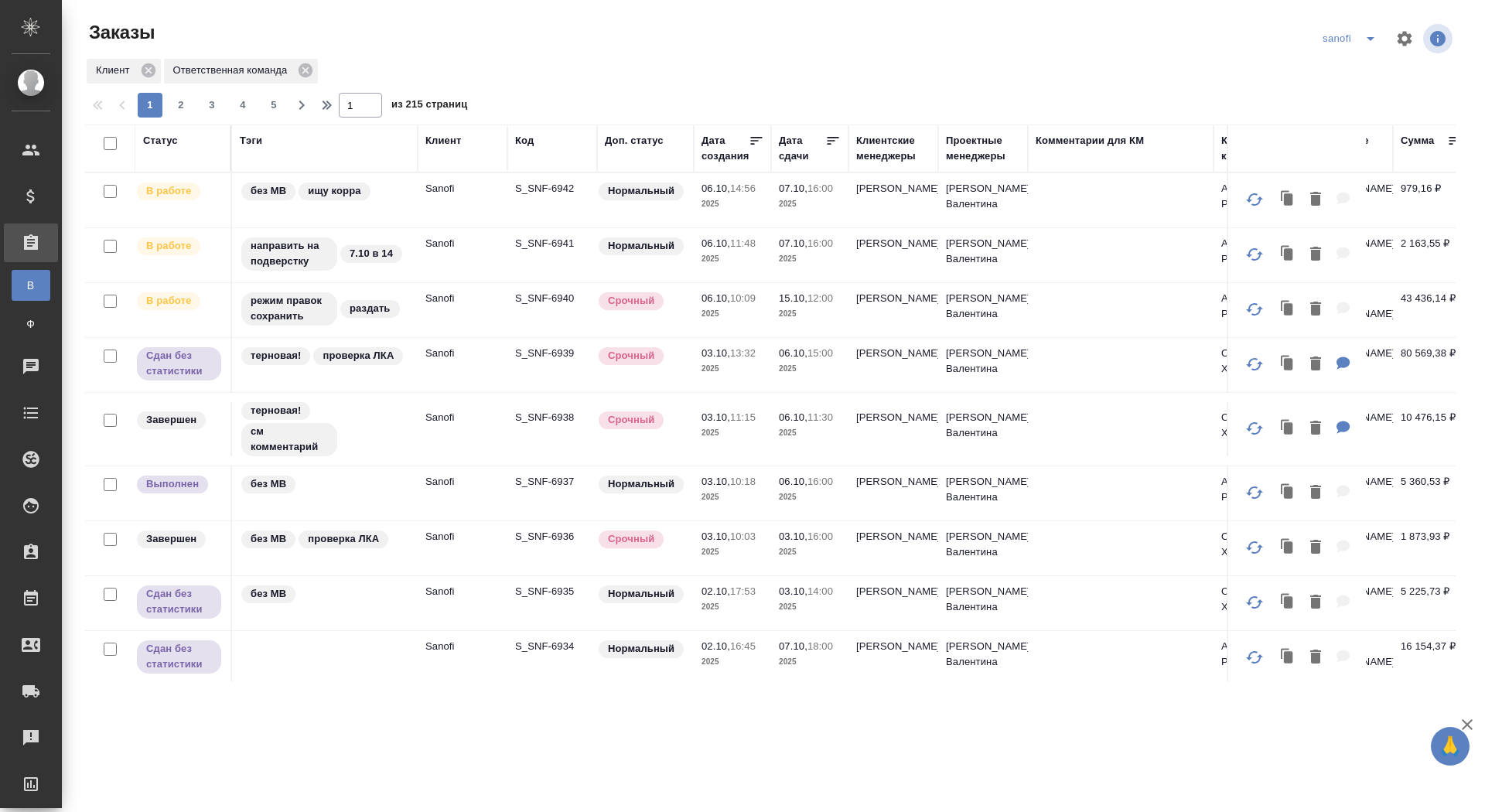
click at [812, 159] on div "Дата сдачи" at bounding box center [802, 148] width 47 height 31
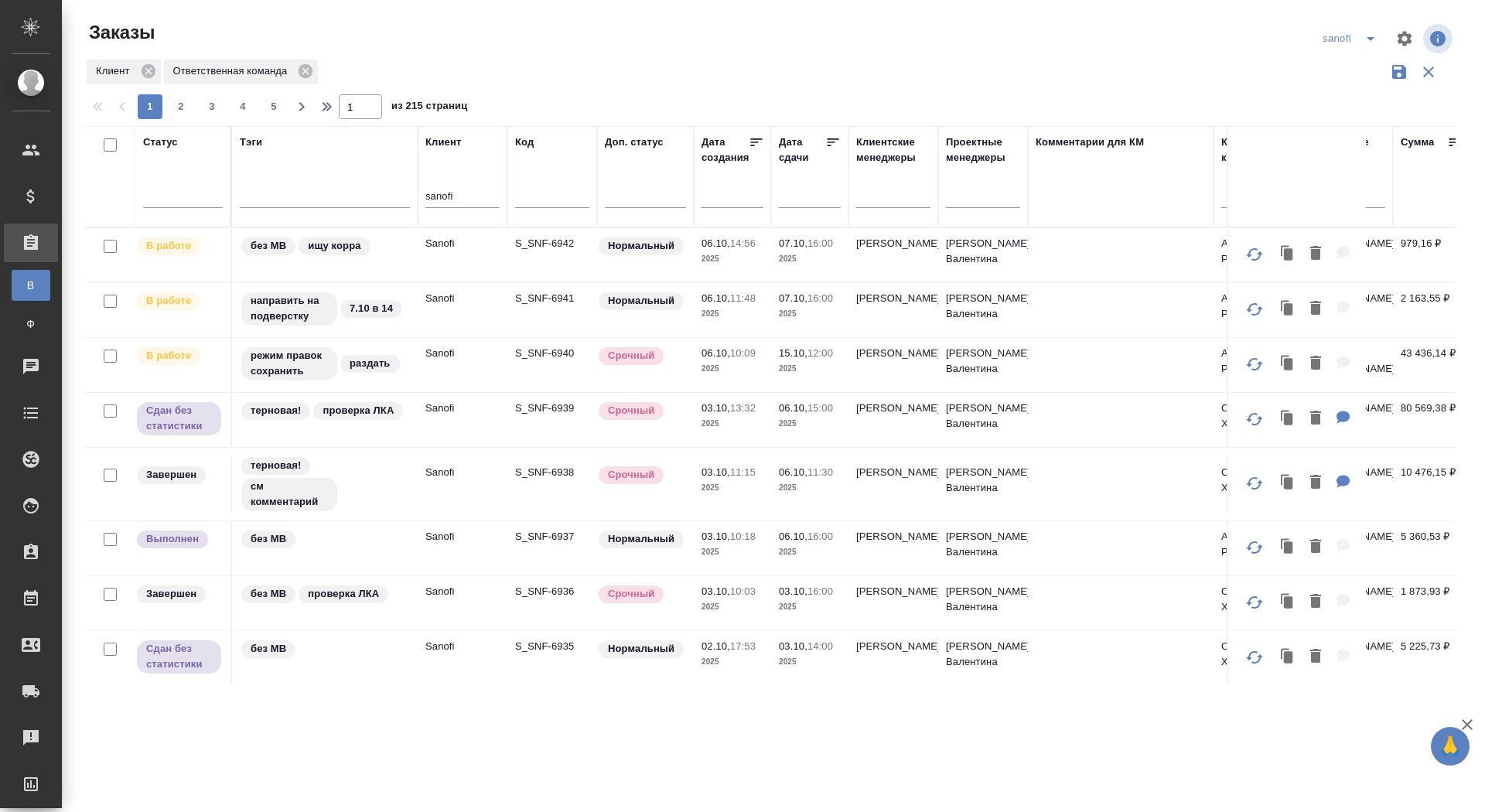
click at [725, 195] on input "text" at bounding box center [737, 194] width 52 height 22
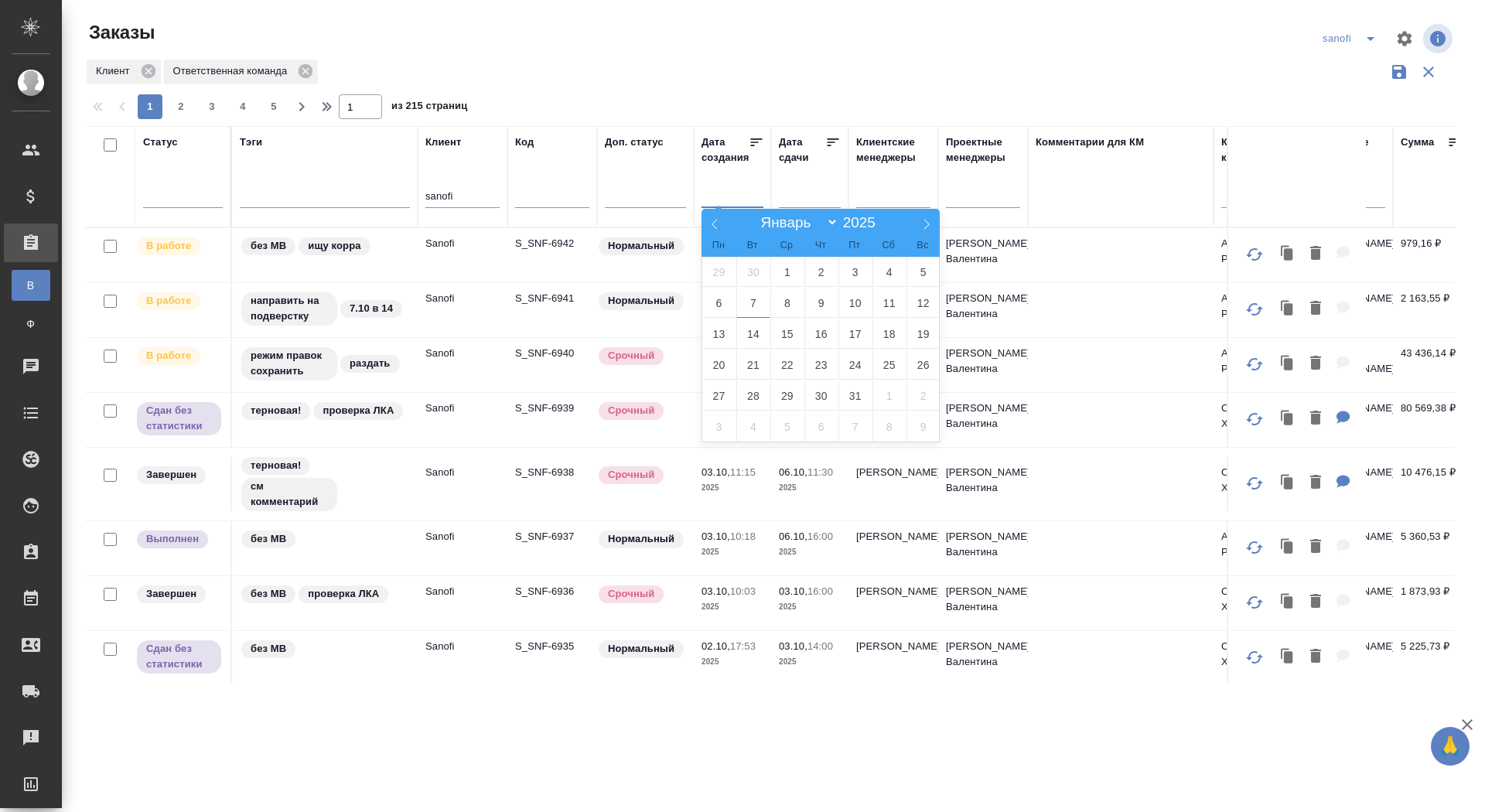
click at [818, 184] on input "text" at bounding box center [814, 194] width 52 height 22
